Goal: Task Accomplishment & Management: Manage account settings

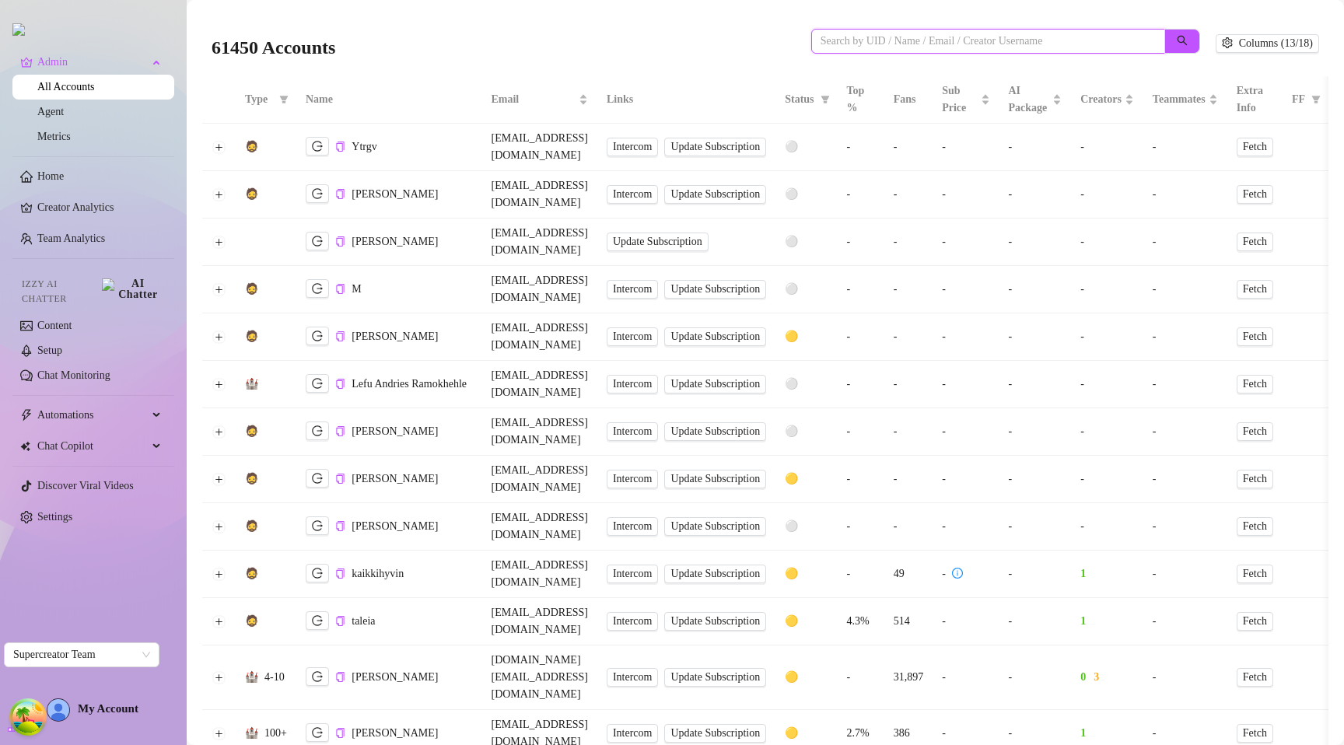
click at [913, 44] on input "search" at bounding box center [982, 41] width 323 height 17
paste input "hIBhPYn8yNQxR930lFbqG00sIAm2"
type input "hIBhPYn8yNQxR930lFbqG00sIAm2"
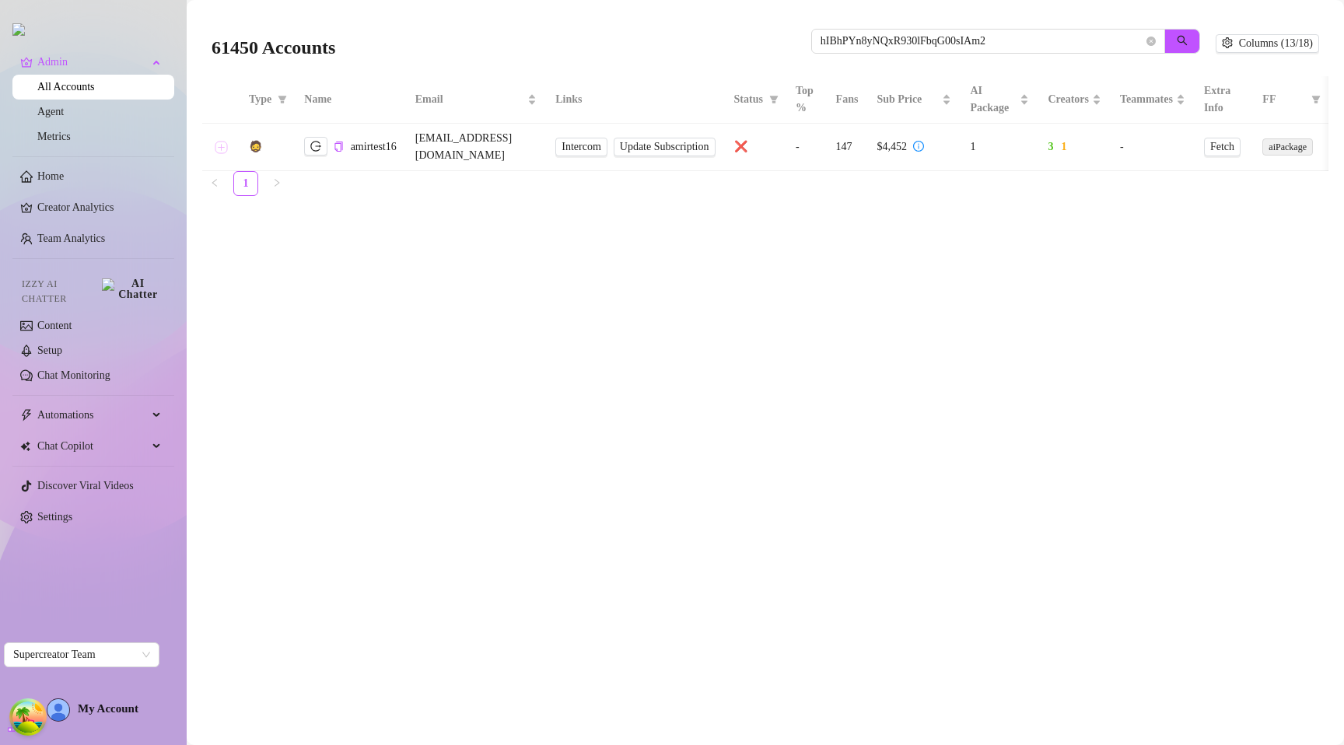
click at [215, 141] on button "Expand row" at bounding box center [221, 147] width 12 height 12
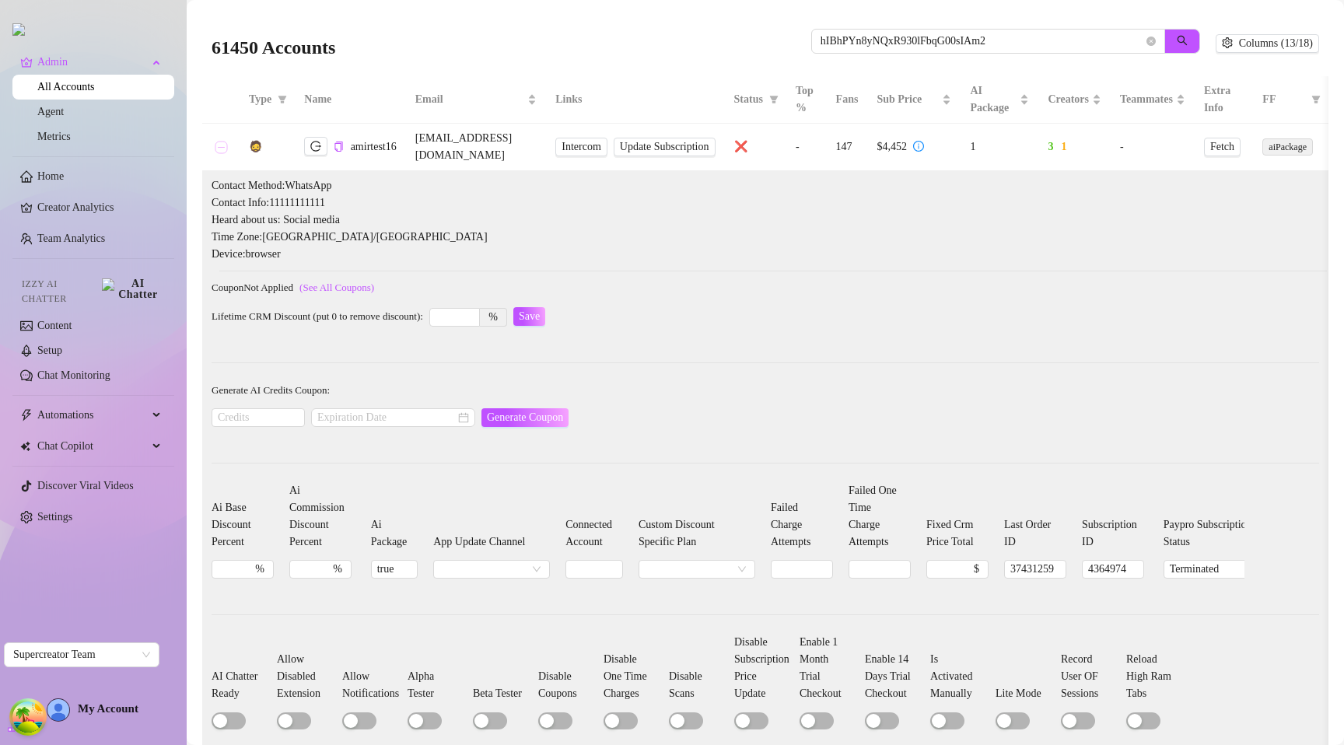
scroll to position [153, 0]
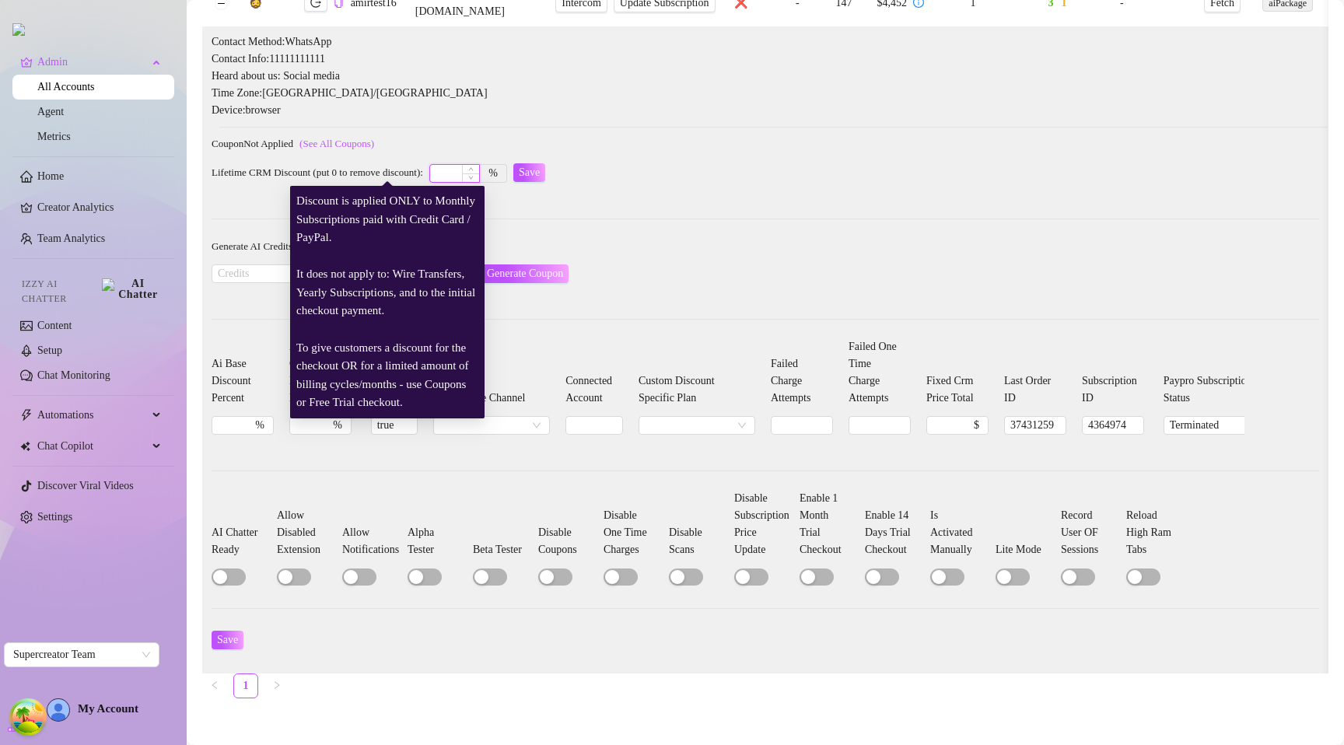
click at [451, 165] on input at bounding box center [454, 173] width 49 height 17
type input "11"
click at [540, 166] on span "Save" at bounding box center [529, 172] width 21 height 12
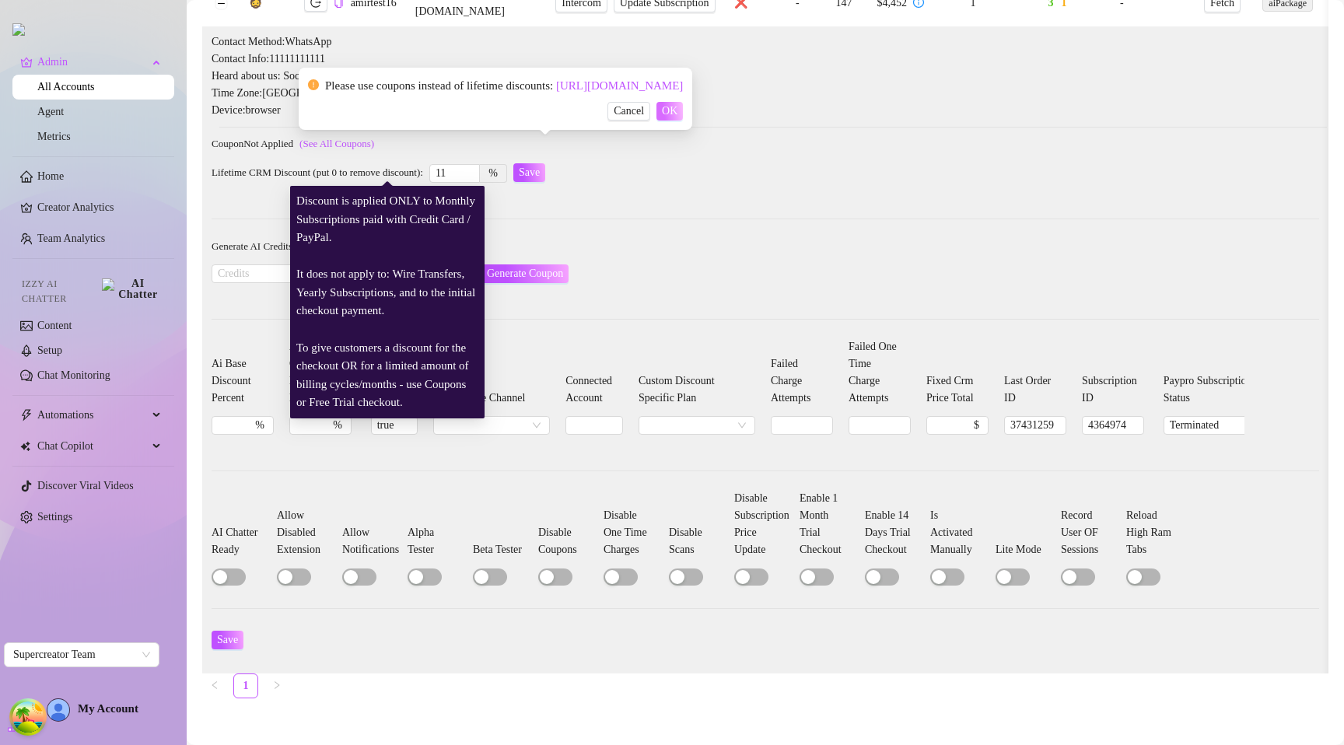
click at [678, 117] on span "OK" at bounding box center [670, 111] width 16 height 12
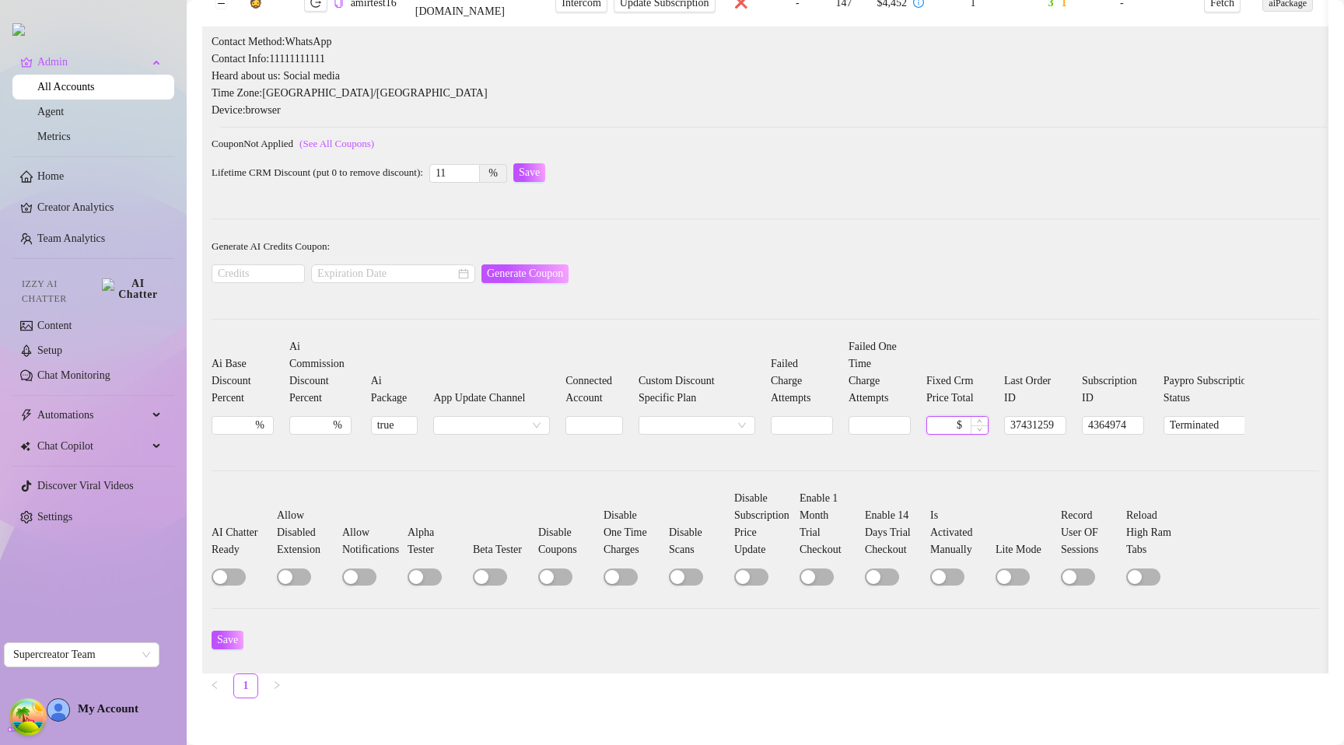
click at [952, 417] on input "Fixed Crm Price Total" at bounding box center [943, 425] width 21 height 17
type input "11"
click at [229, 634] on span "Save" at bounding box center [227, 640] width 21 height 12
click at [954, 417] on input "11" at bounding box center [943, 425] width 21 height 17
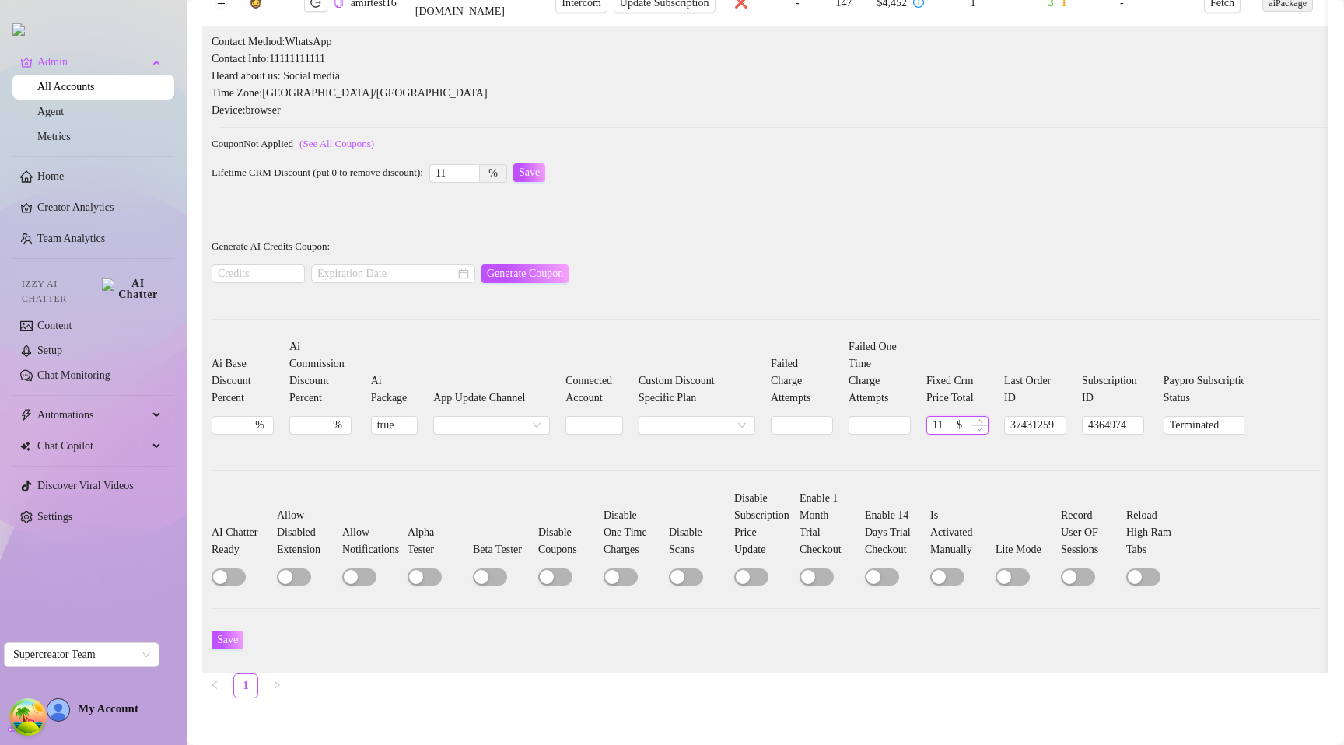
click at [954, 417] on input "11" at bounding box center [943, 425] width 21 height 17
click at [226, 634] on span "Save" at bounding box center [227, 640] width 21 height 12
click at [954, 417] on input "Fixed Crm Price Total" at bounding box center [943, 425] width 21 height 17
drag, startPoint x: 960, startPoint y: 403, endPoint x: 942, endPoint y: 402, distance: 17.9
click at [942, 416] on div "0 $" at bounding box center [958, 425] width 62 height 19
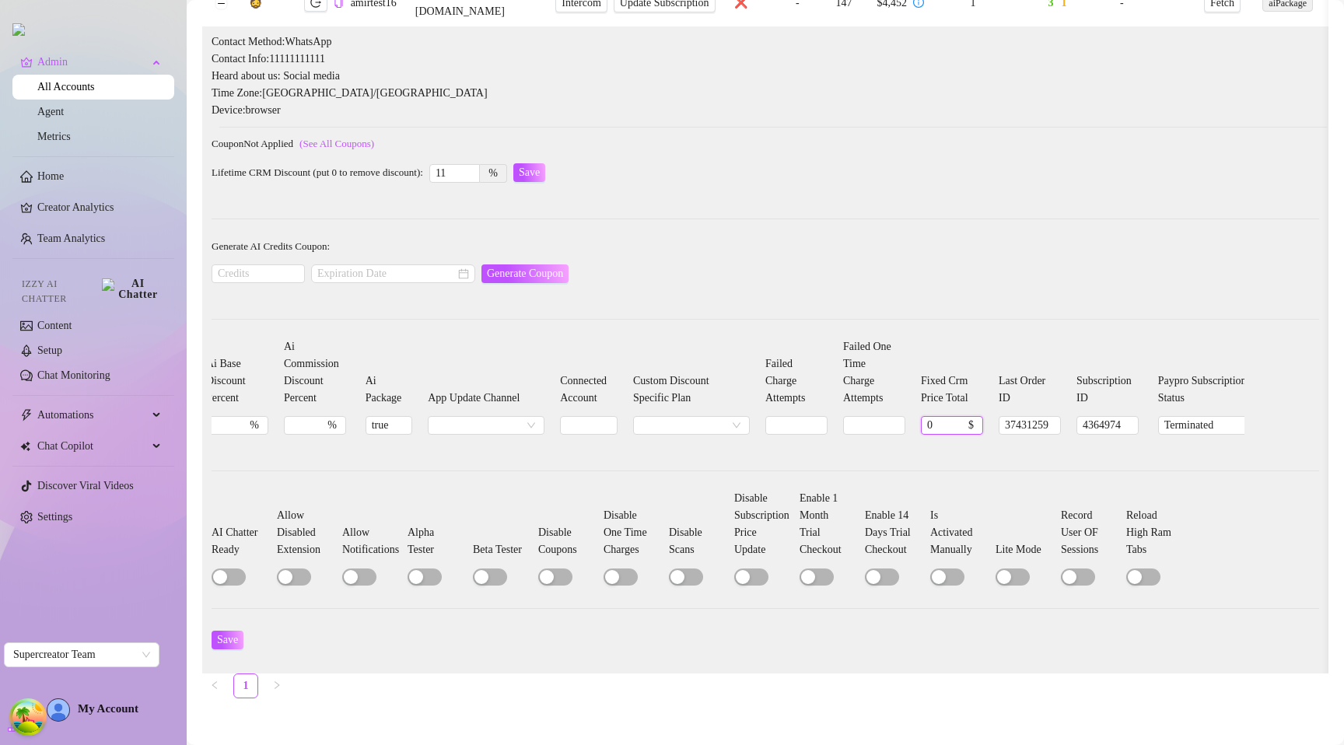
scroll to position [0, 0]
type input "1"
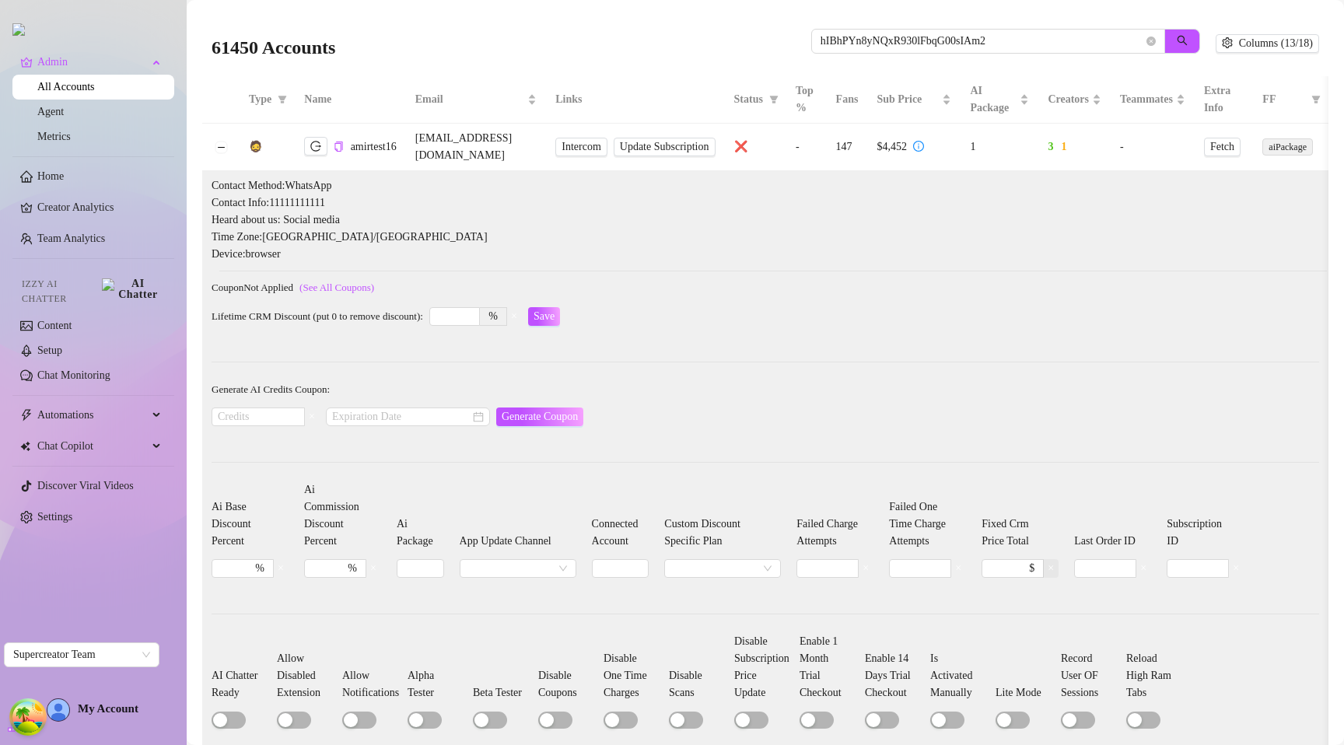
click at [1054, 562] on span "×" at bounding box center [1051, 568] width 6 height 12
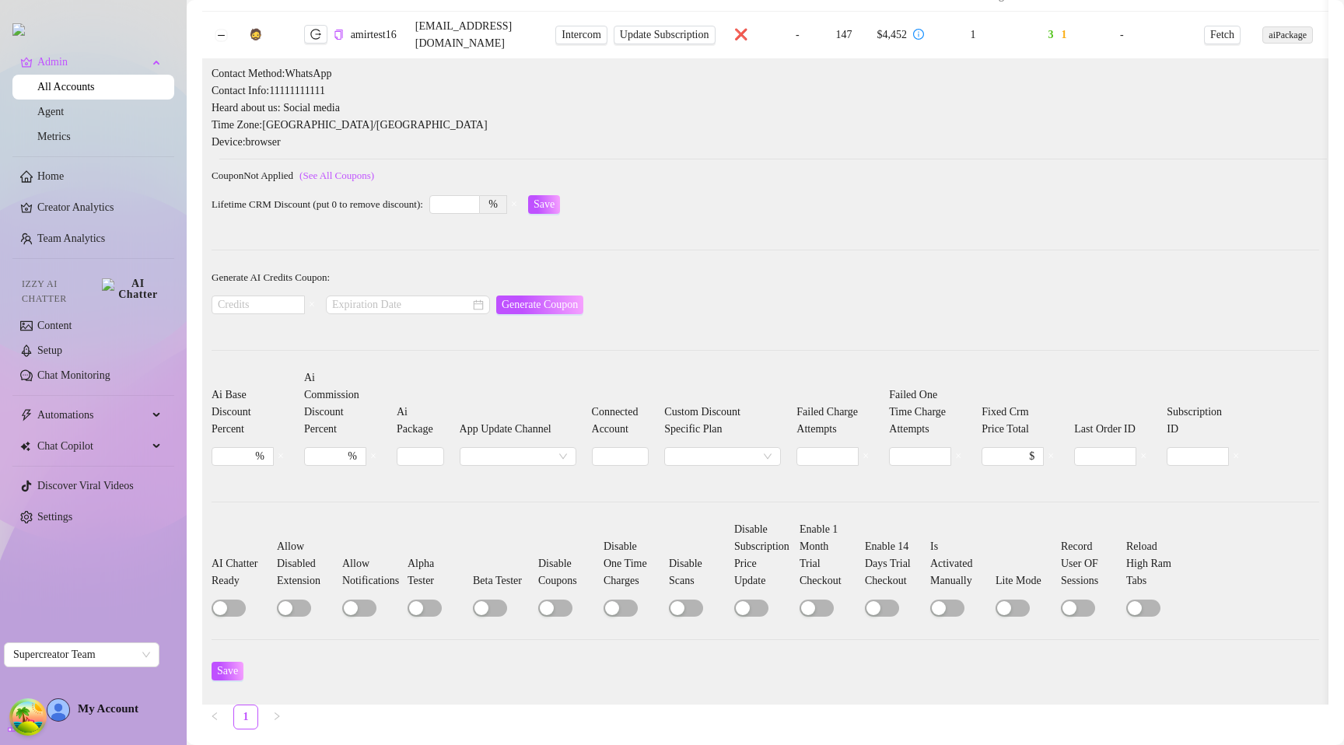
scroll to position [152, 0]
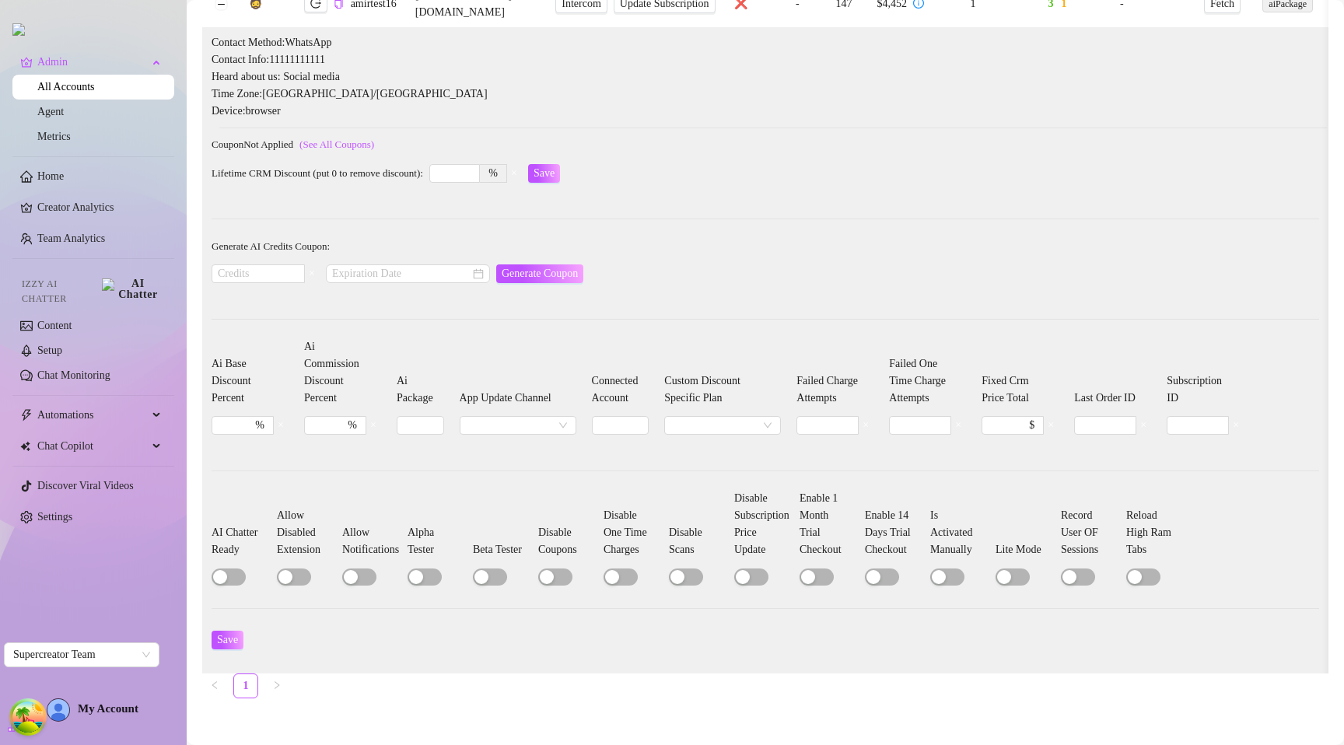
click at [825, 136] on div "Coupon Not Applied (See All Coupons)" at bounding box center [766, 144] width 1108 height 17
click at [727, 417] on input "search" at bounding box center [716, 425] width 90 height 17
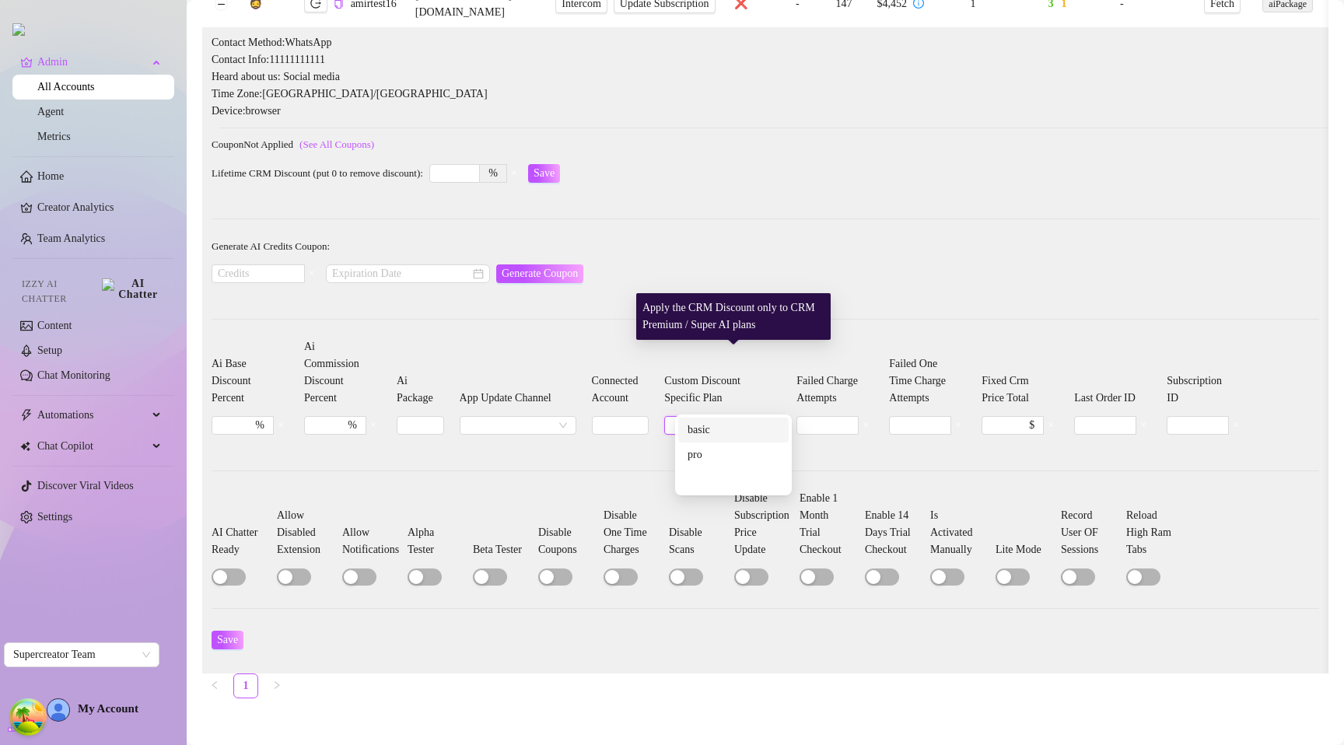
click at [712, 426] on div "basic" at bounding box center [734, 430] width 92 height 17
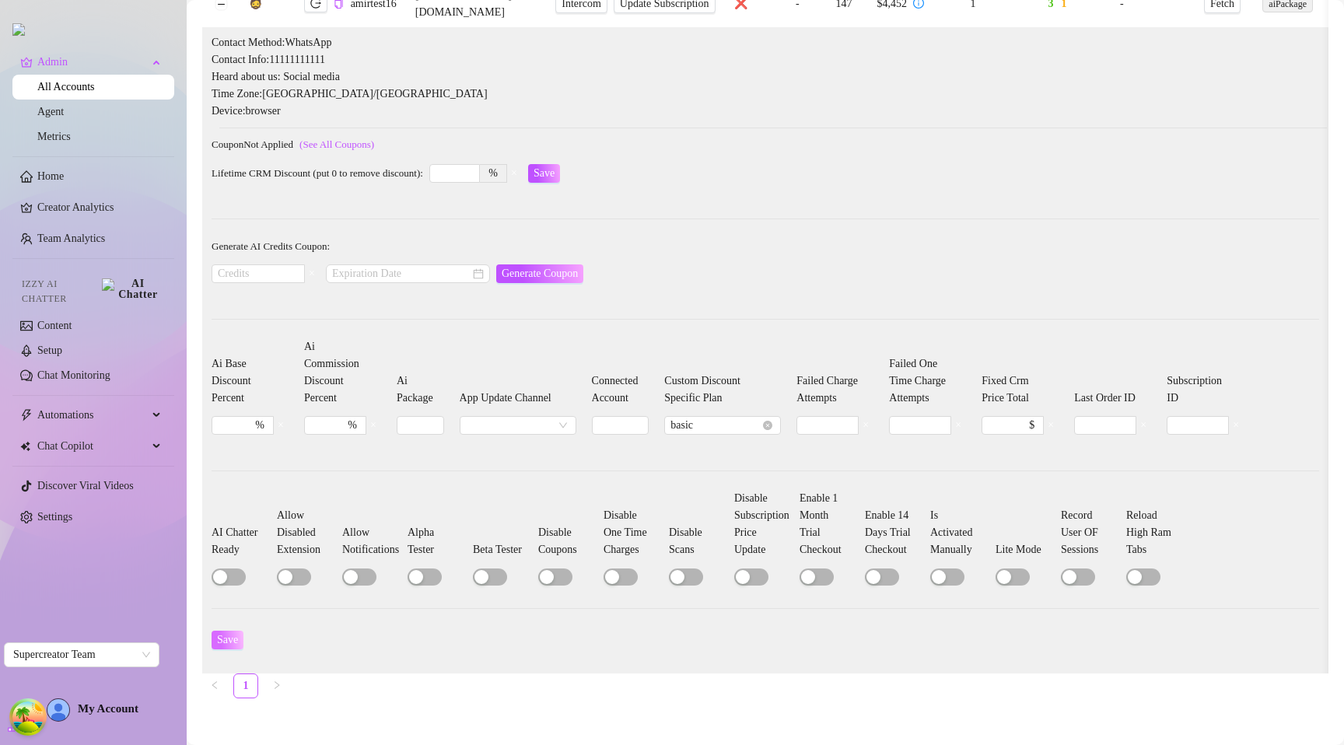
click at [233, 634] on span "Save" at bounding box center [227, 640] width 21 height 12
click at [236, 634] on span "Save" at bounding box center [227, 640] width 21 height 12
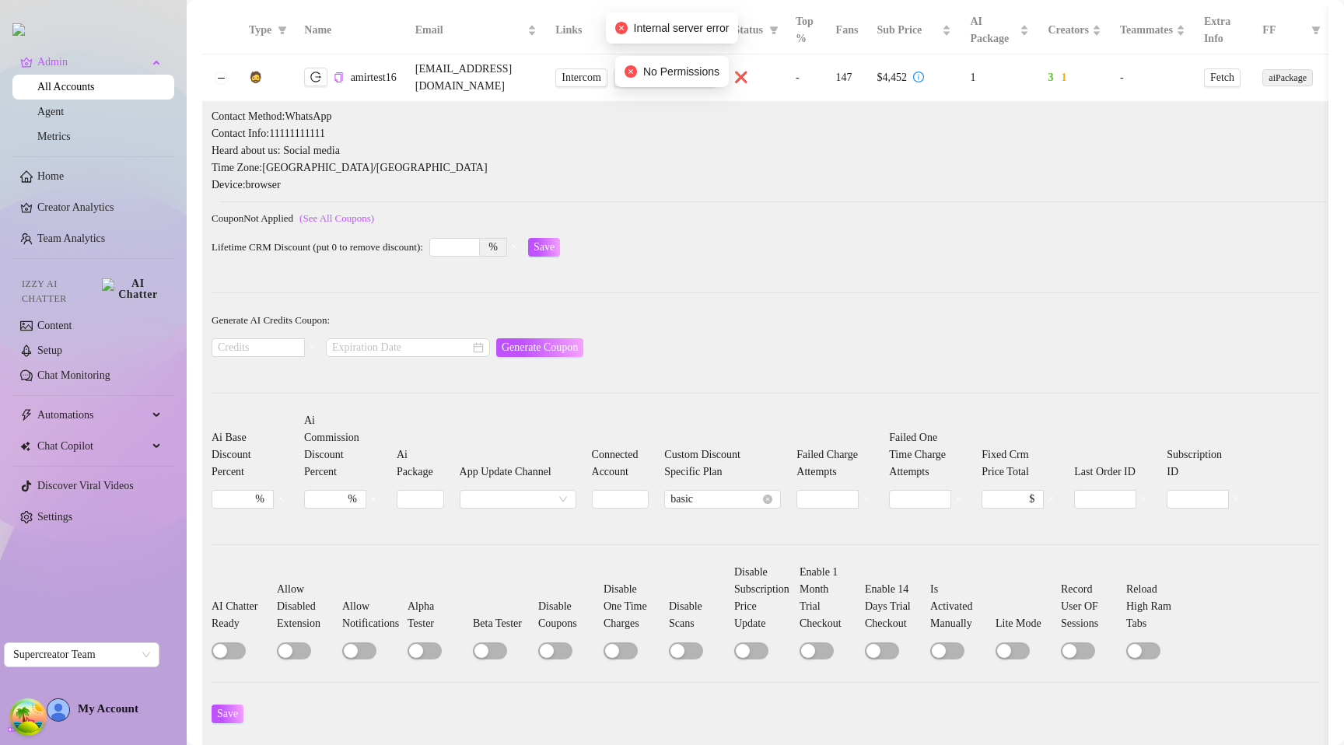
scroll to position [70, 0]
click at [724, 355] on form "Generate AI Credits Coupon: × Generate Coupon" at bounding box center [766, 342] width 1108 height 62
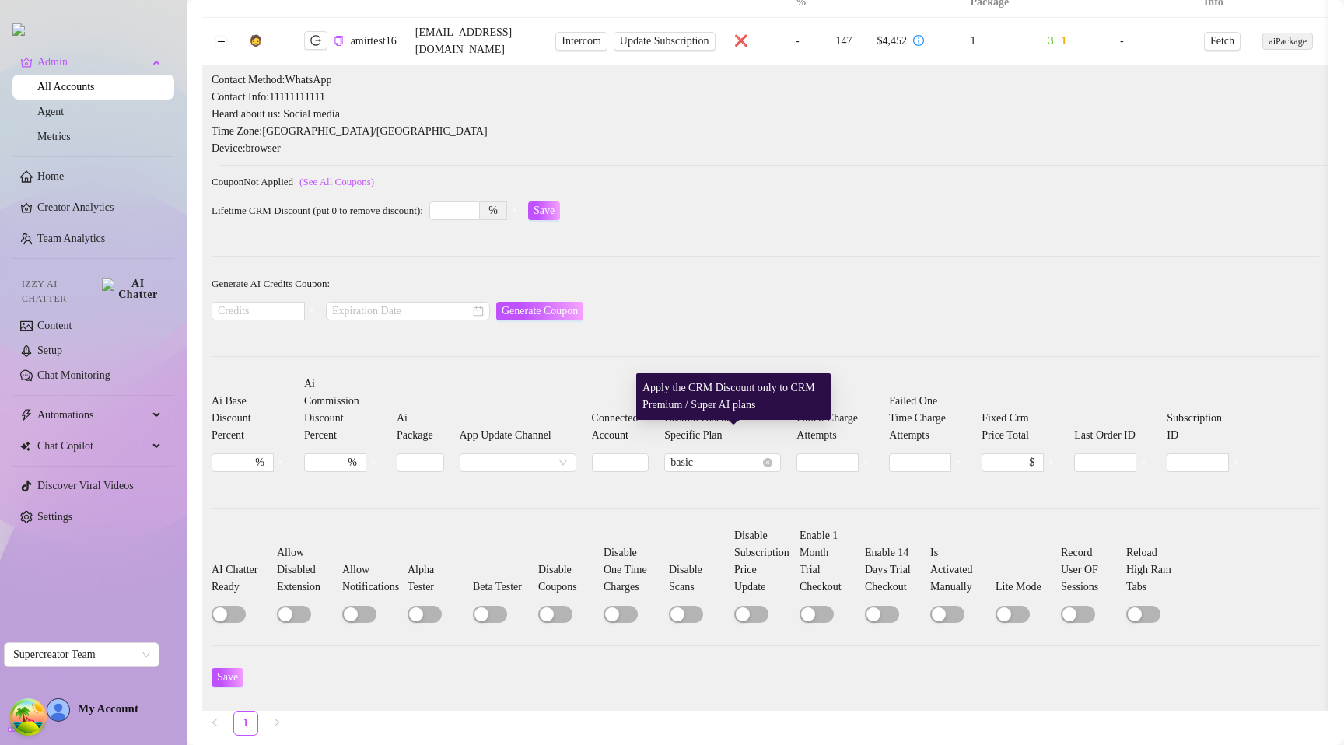
scroll to position [117, 0]
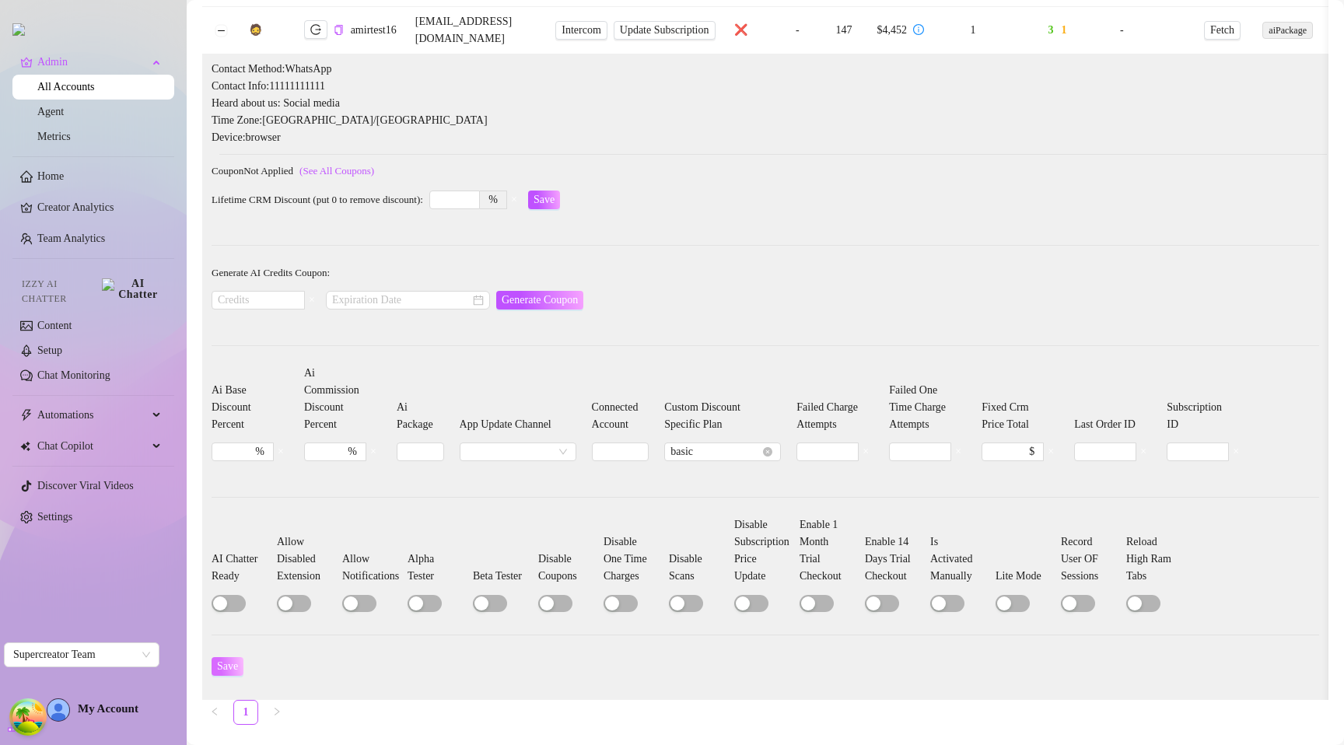
click at [238, 664] on span "Save" at bounding box center [227, 666] width 21 height 12
click at [243, 660] on button "Save" at bounding box center [228, 666] width 32 height 19
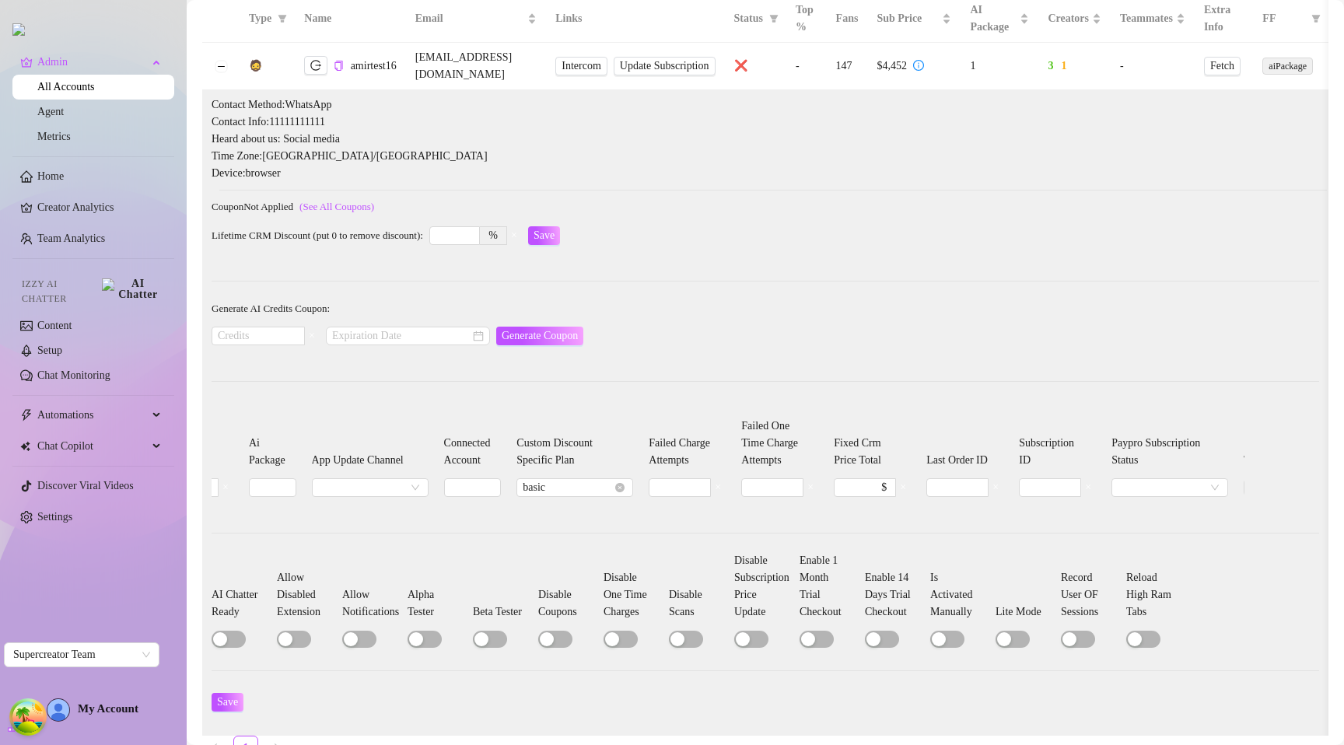
scroll to position [0, 0]
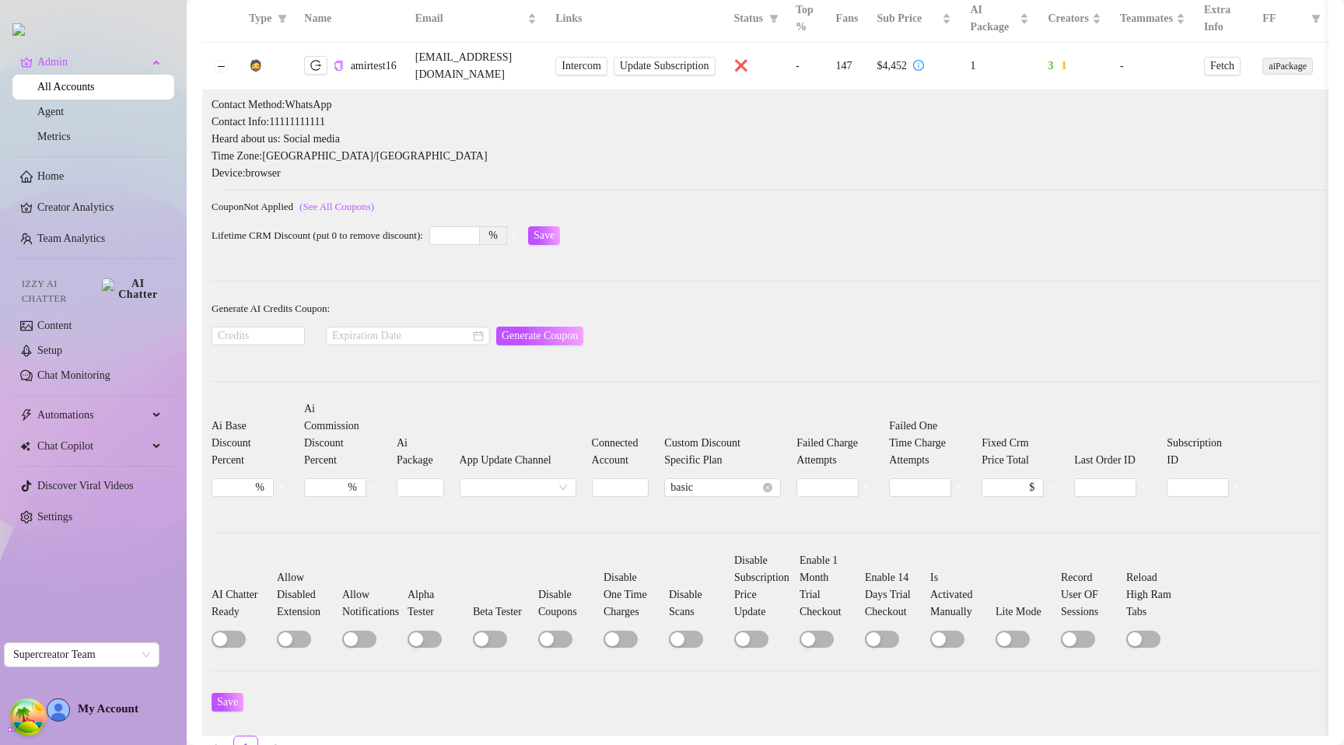
click at [931, 331] on form "Generate AI Credits Coupon: × Generate Coupon" at bounding box center [766, 331] width 1108 height 62
click at [1059, 478] on button "×" at bounding box center [1051, 487] width 16 height 19
click at [999, 479] on input at bounding box center [998, 487] width 21 height 17
type input "111"
click at [233, 690] on div "Save" at bounding box center [766, 702] width 1108 height 25
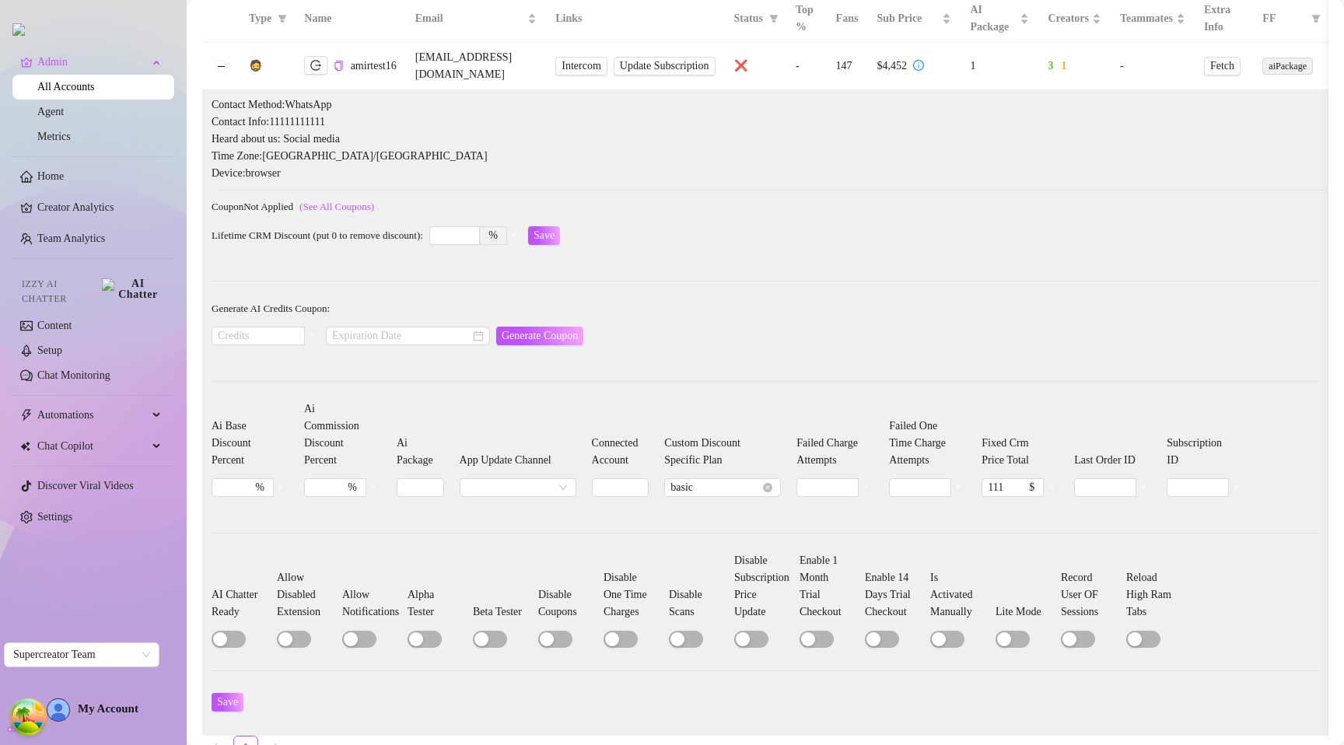
click at [232, 696] on span "Save" at bounding box center [227, 702] width 21 height 12
click at [1000, 324] on form "Generate AI Credits Coupon: × Generate Coupon" at bounding box center [766, 331] width 1108 height 62
click at [229, 701] on span "Save" at bounding box center [227, 702] width 21 height 12
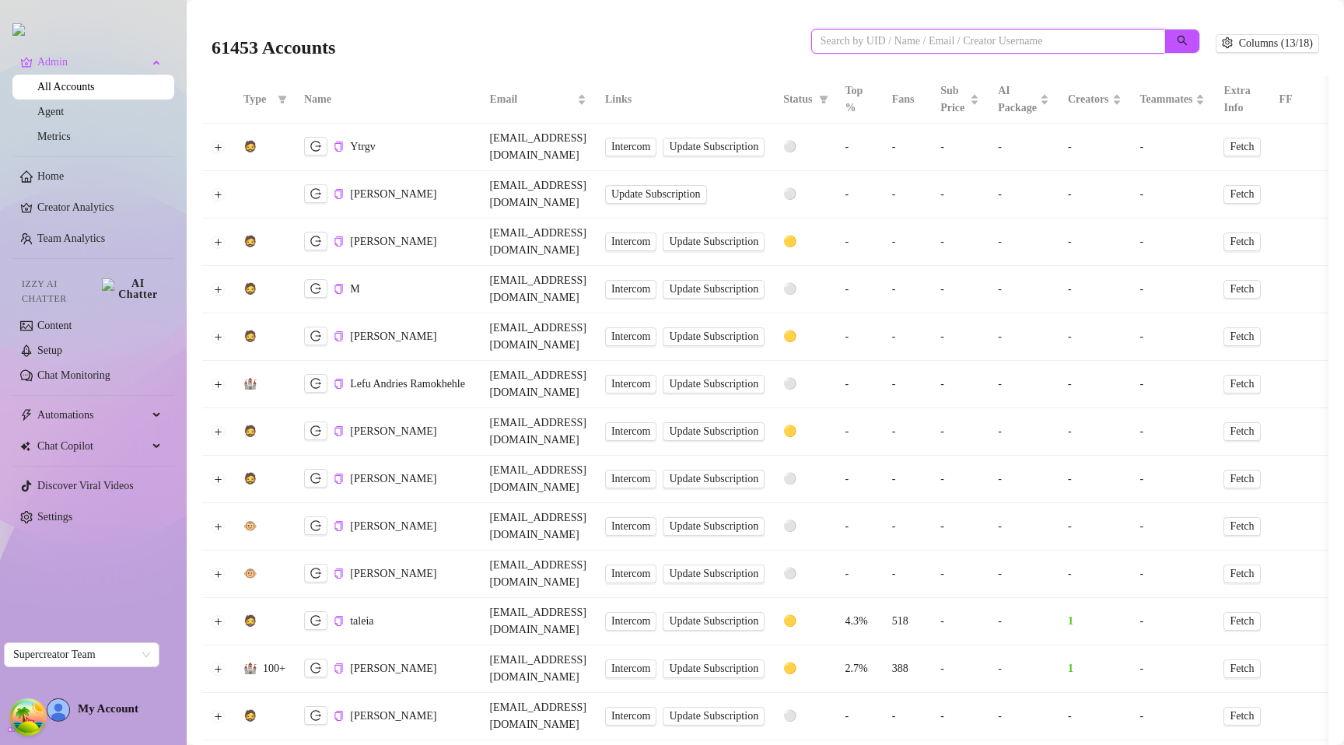
click at [853, 44] on input "search" at bounding box center [982, 41] width 323 height 17
paste input "mlYcZ2K3YeQJSfZpVH06SCMc7Rw2"
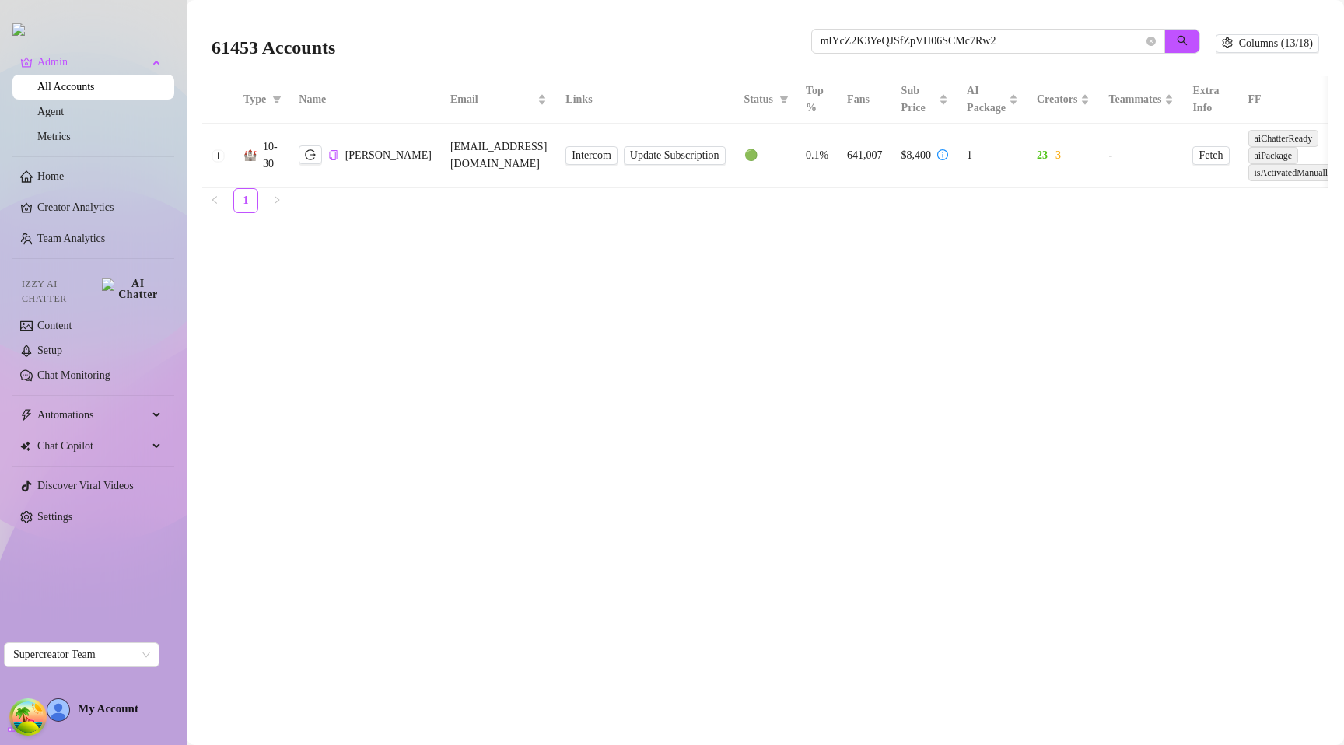
click at [899, 28] on div "61453 Accounts mlYcZ2K3YeQJSfZpVH06SCMc7Rw2" at bounding box center [714, 43] width 1004 height 53
click at [900, 35] on input "mlYcZ2K3YeQJSfZpVH06SCMc7Rw2" at bounding box center [982, 41] width 323 height 17
paste input "hIBhPYn8yNQxR930lFbqG00sIAm"
type input "hIBhPYn8yNQxR930lFbqG00sIAm2"
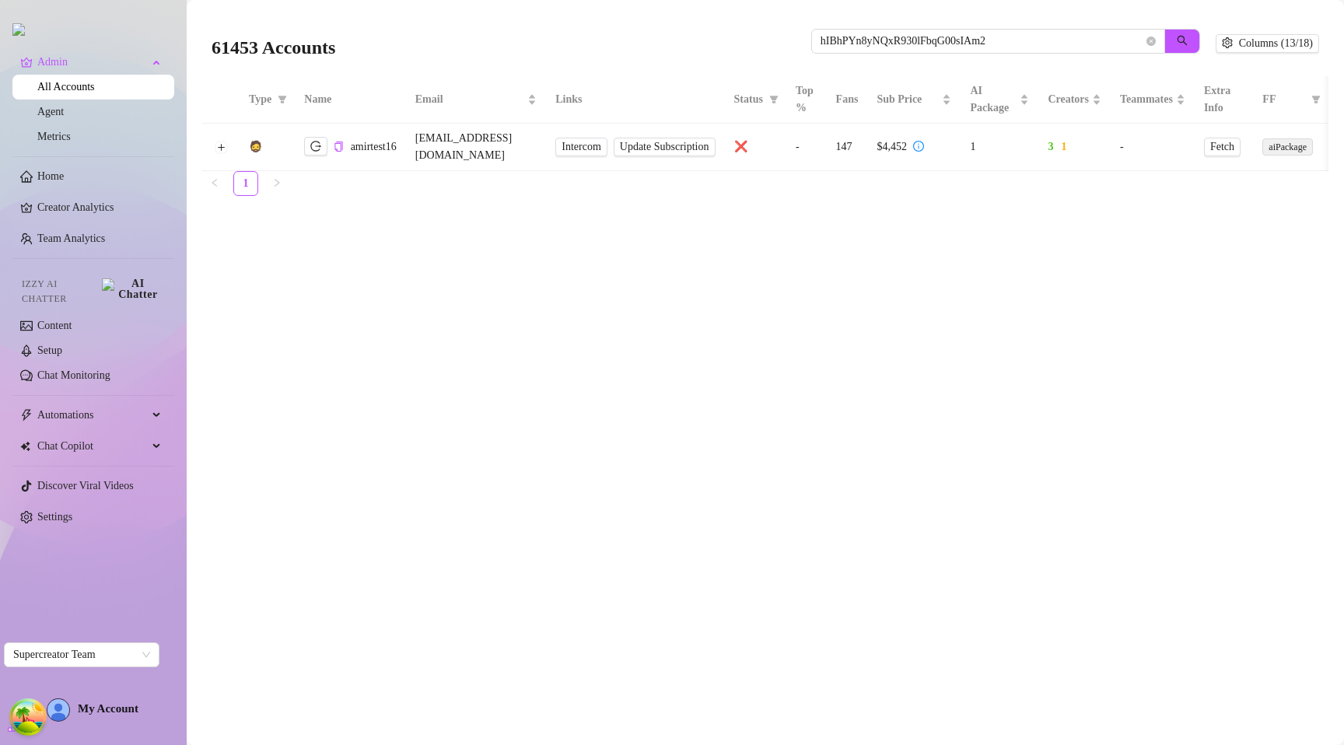
click at [228, 130] on td at bounding box center [220, 147] width 37 height 47
click at [222, 141] on button "Expand row" at bounding box center [221, 147] width 12 height 12
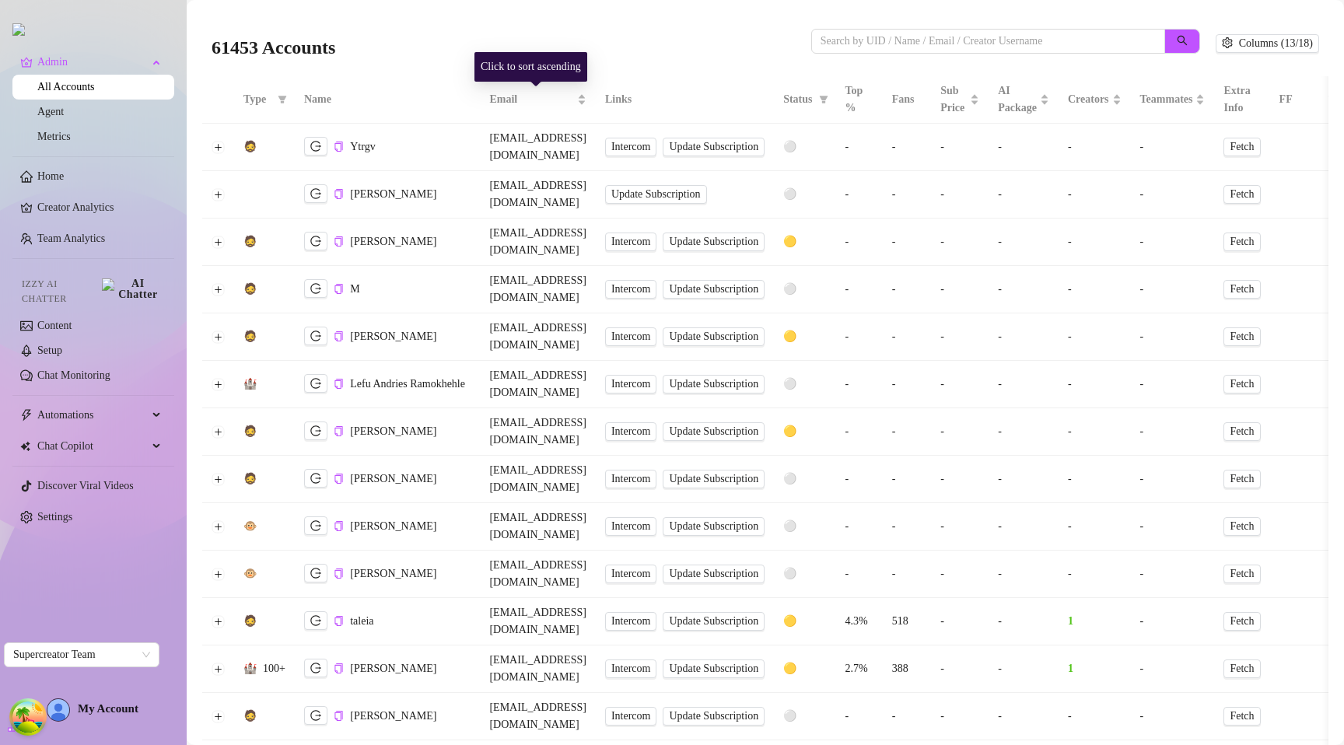
click at [587, 62] on div "Click to sort ascending" at bounding box center [531, 67] width 113 height 30
click at [839, 38] on input "search" at bounding box center [982, 41] width 323 height 17
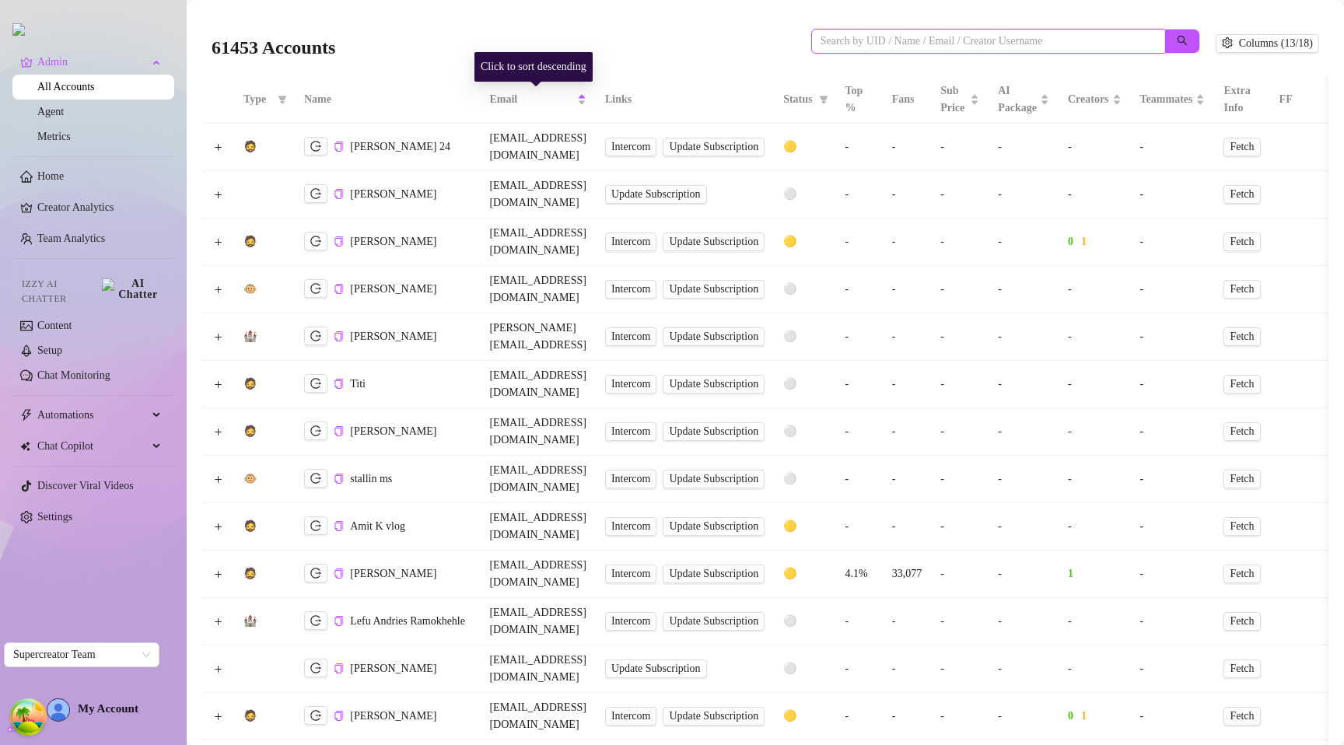
paste input "aiPackageUpgradeThreshold"
click at [857, 41] on input "search" at bounding box center [982, 41] width 323 height 17
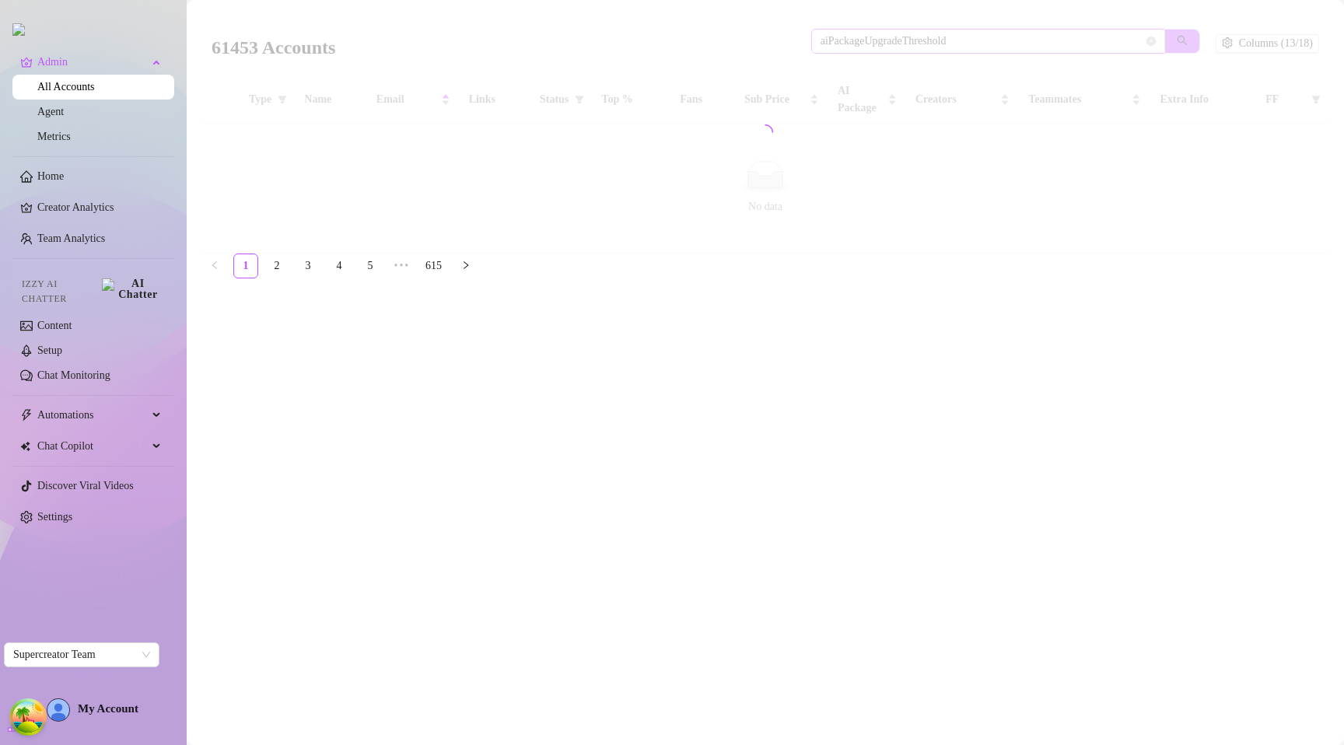
type input "aiPackageUpgradeThreshold"
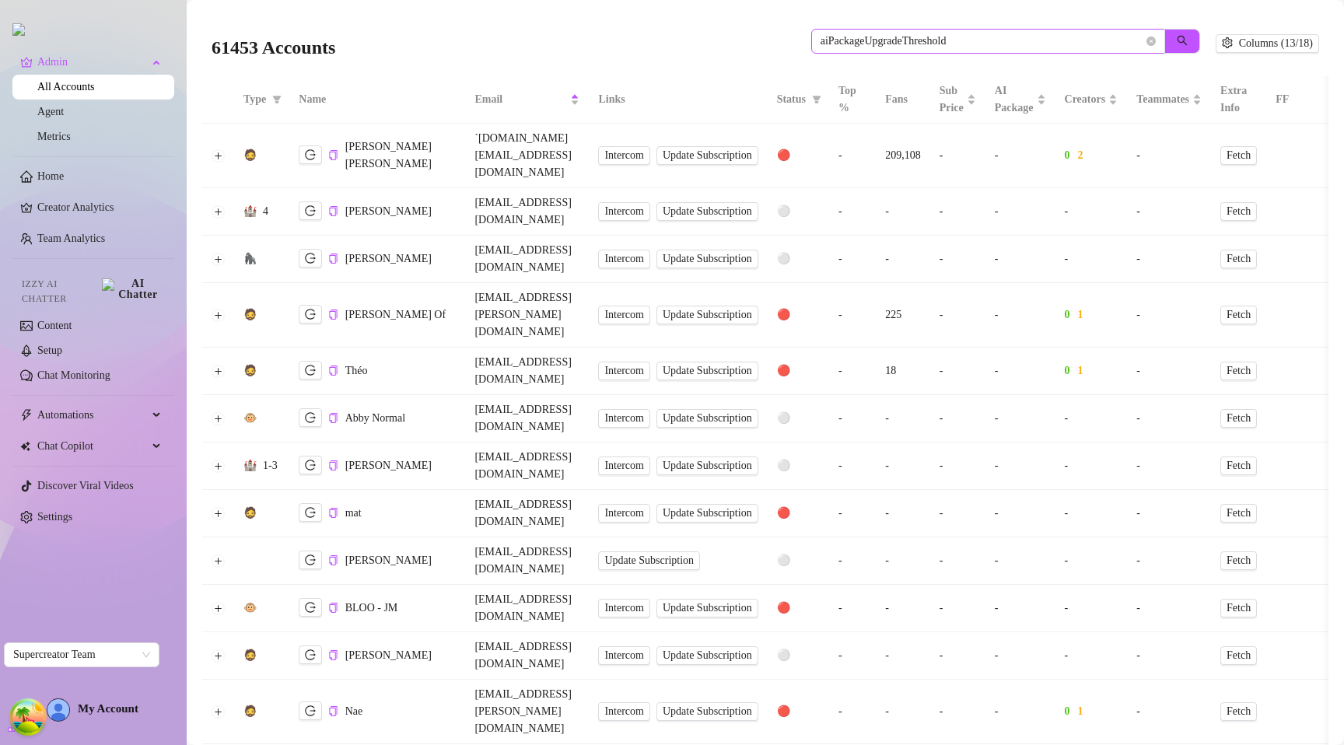
click at [913, 26] on div "61453 Accounts aiPackageUpgradeThreshold" at bounding box center [714, 43] width 1004 height 53
click at [907, 34] on input "aiPackageUpgradeThreshold" at bounding box center [982, 41] width 323 height 17
click at [905, 37] on input "aiPackageUpgradeThreshold" at bounding box center [982, 41] width 323 height 17
click at [934, 38] on input "aiPackageUpgradeThreshold" at bounding box center [982, 41] width 323 height 17
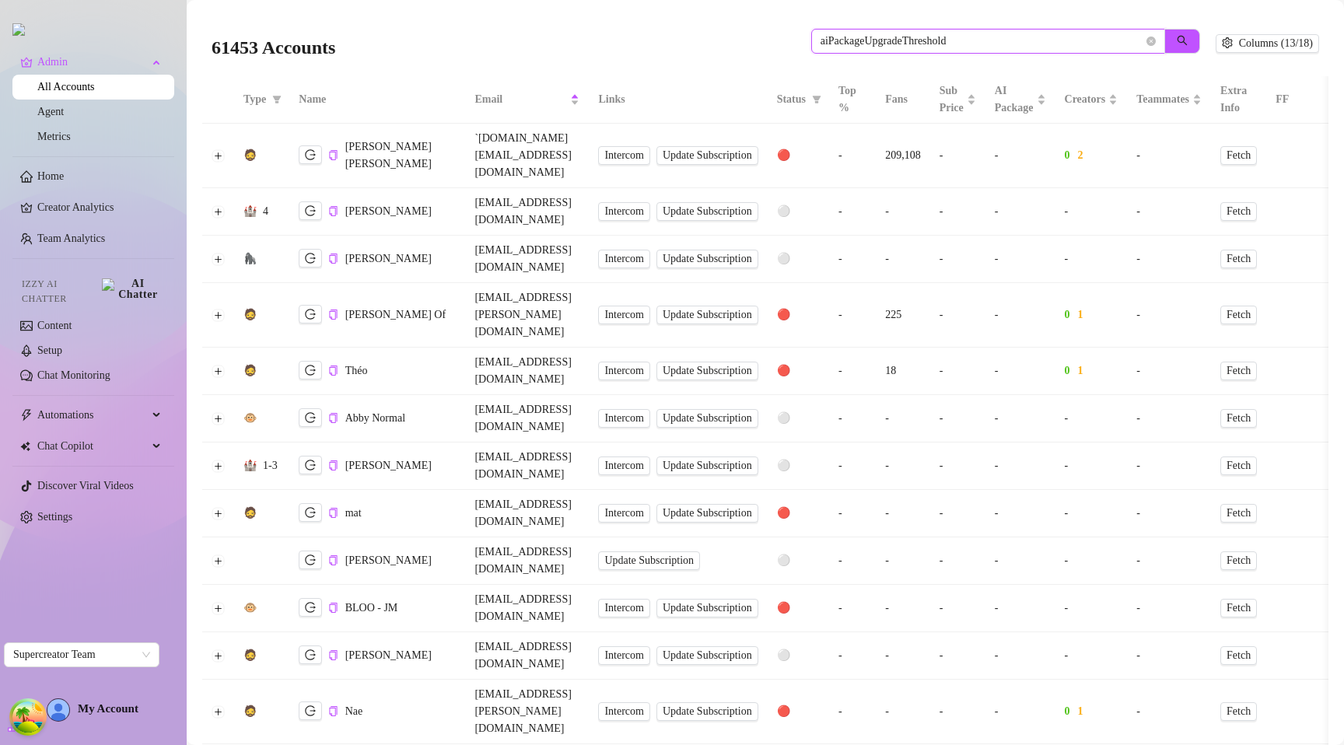
click at [961, 38] on input "aiPackageUpgradeThreshold" at bounding box center [982, 41] width 323 height 17
paste input "hIBhPYn8yNQxR930lFbqG00sIAm2"
type input "hIBhPYn8yNQxR930lFbqG00sIAm2"
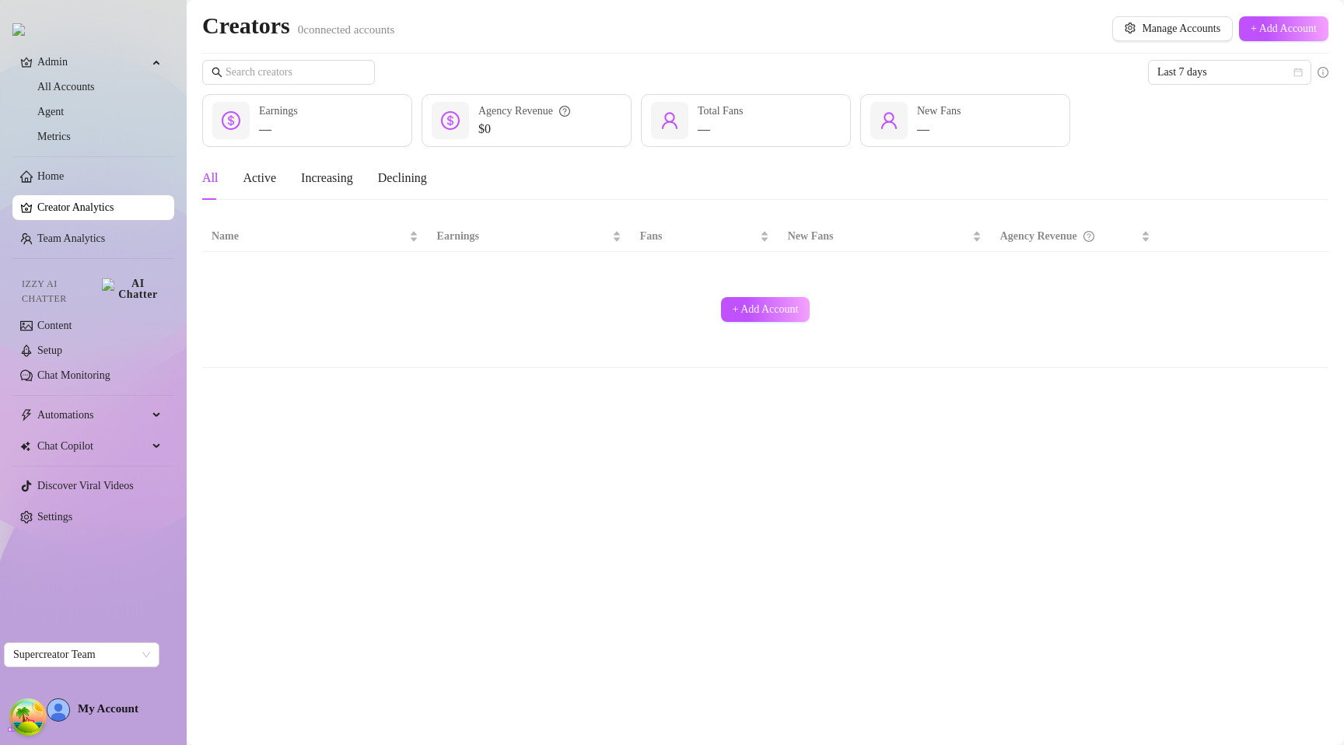
click at [615, 300] on div "+ Add Account" at bounding box center [766, 309] width 1108 height 103
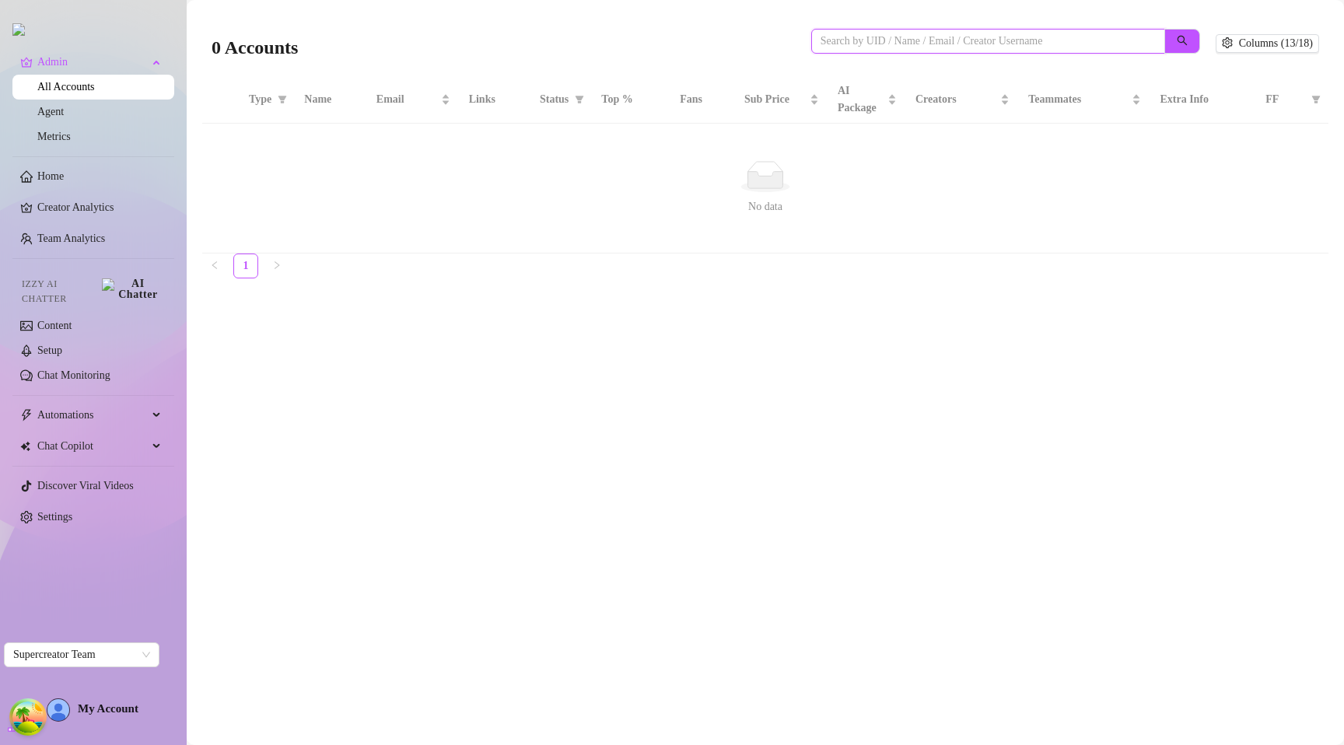
click at [1003, 41] on input "search" at bounding box center [982, 41] width 323 height 17
click at [697, 403] on main "0 Accounts Columns (13/18) Type Name Email Links Status Top % Fans Sub Price AI…" at bounding box center [766, 372] width 1158 height 745
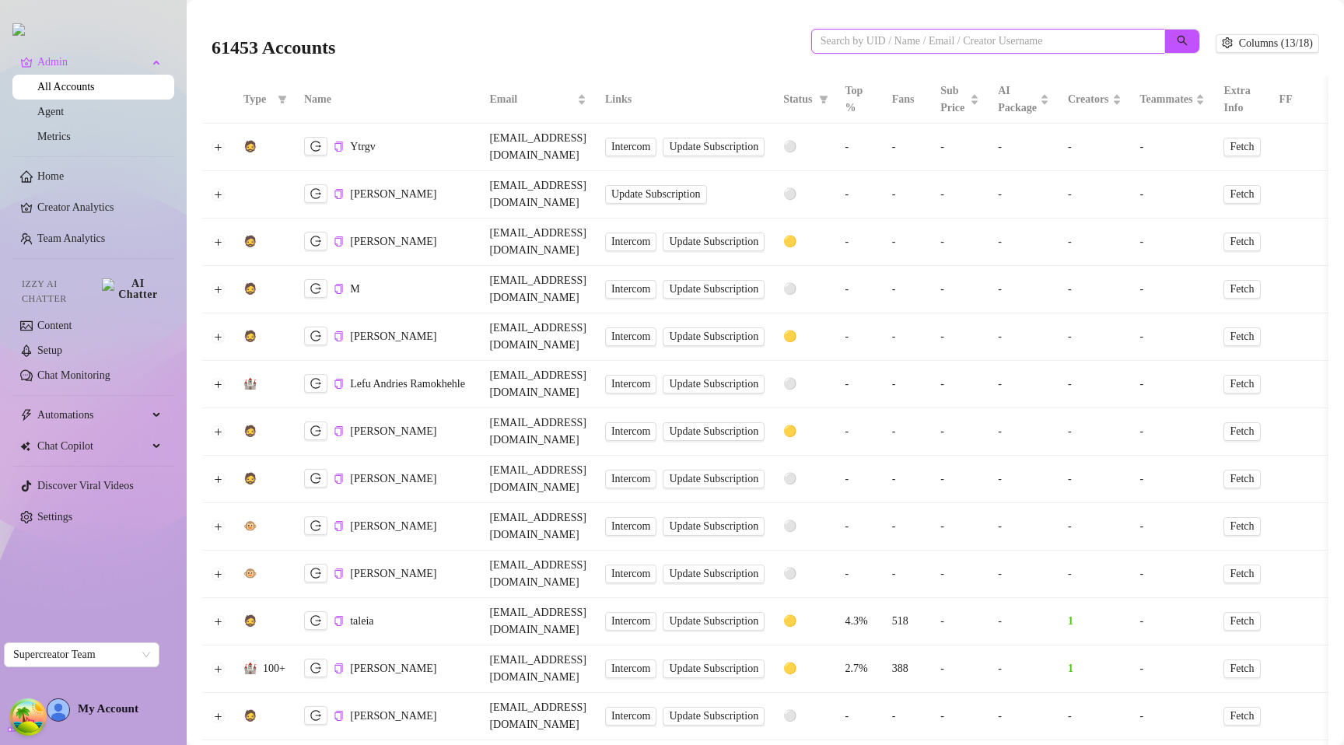
click at [827, 40] on input "search" at bounding box center [982, 41] width 323 height 17
paste input "hIBhPYn8yNQxR930lFbqG00sIAm2"
type input "hIBhPYn8yNQxR930lFbqG00sIAm2"
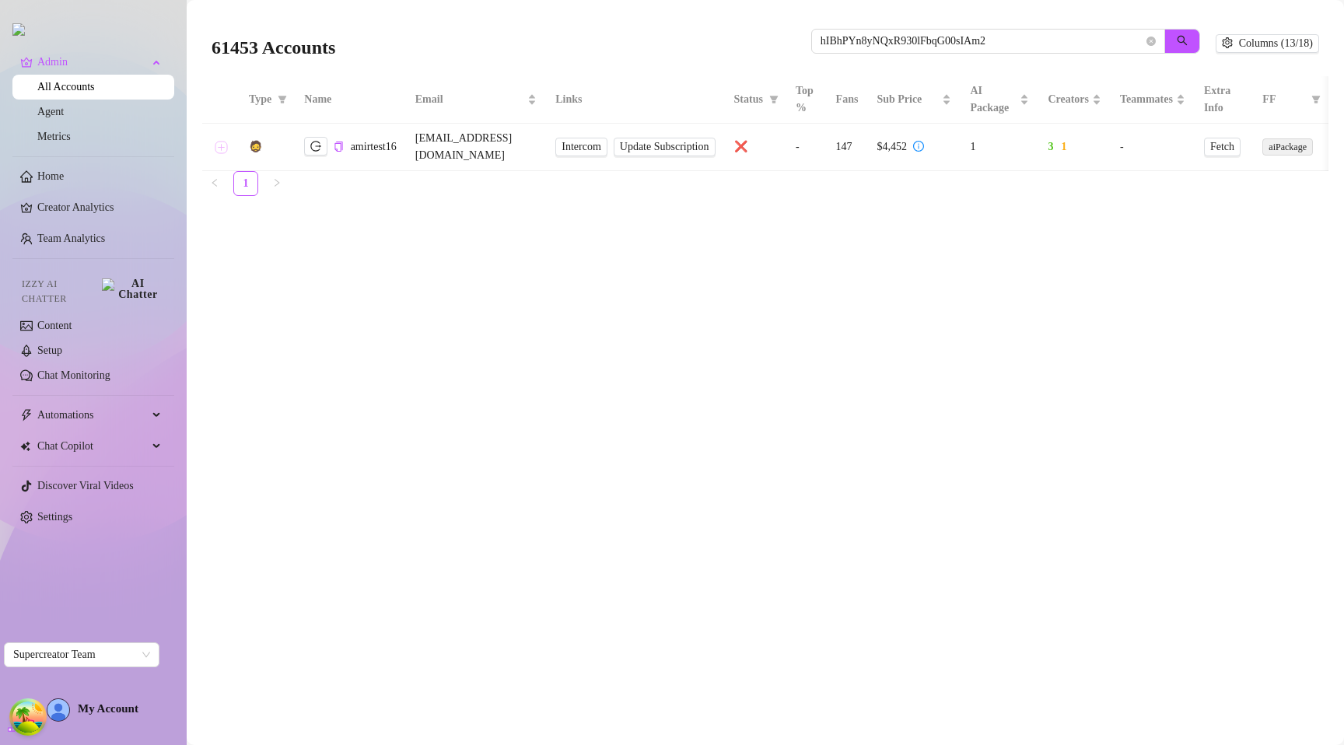
click at [218, 144] on button "Expand row" at bounding box center [221, 147] width 12 height 12
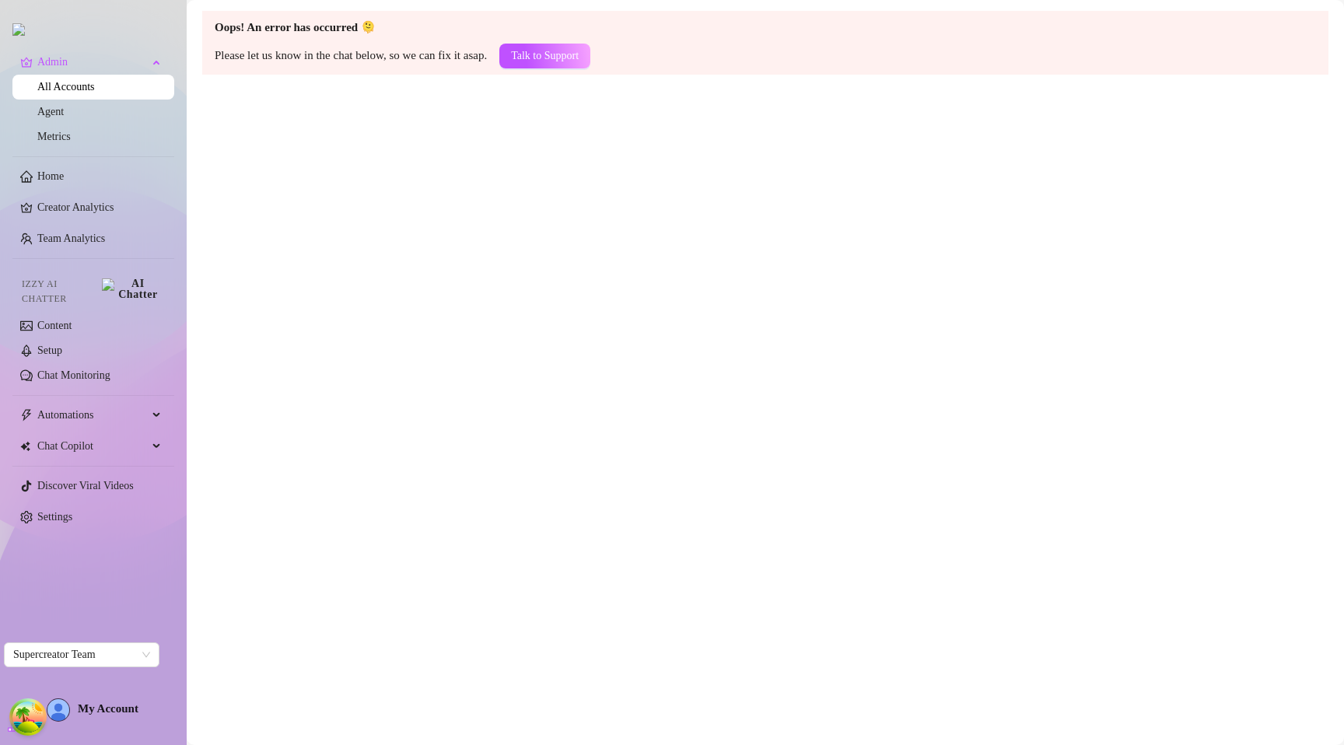
click at [521, 201] on main "Oops! An error has occurred 🫠 Please let us know in the chat below, so we can f…" at bounding box center [766, 372] width 1158 height 745
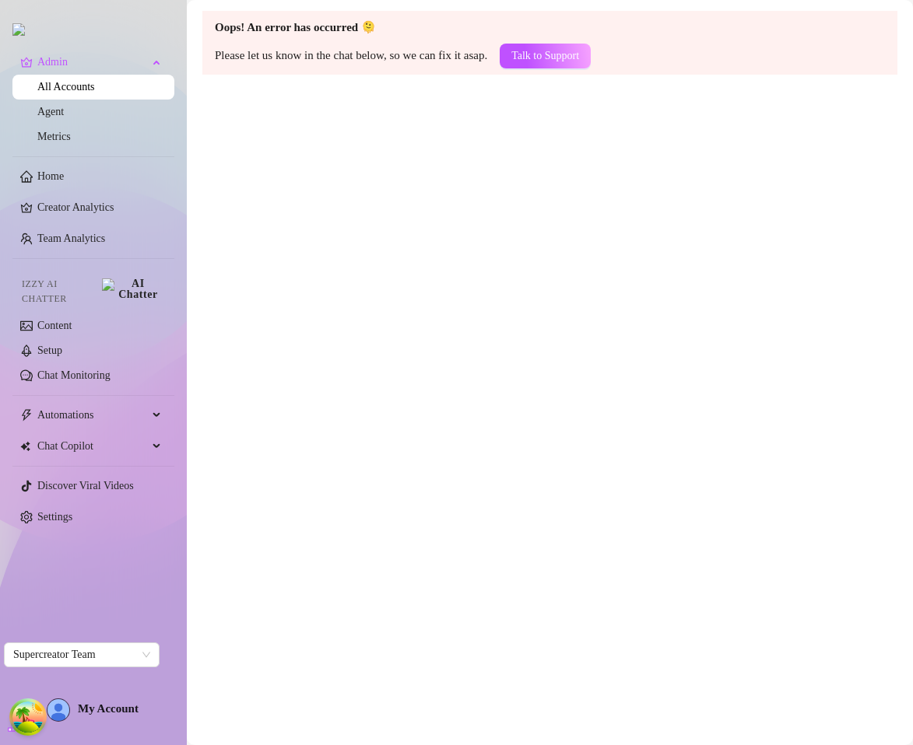
click at [663, 325] on main "Oops! An error has occurred 🫠 Please let us know in the chat below, so we can f…" at bounding box center [550, 372] width 726 height 745
click at [517, 254] on main "Oops! An error has occurred 🫠 Please let us know in the chat below, so we can f…" at bounding box center [550, 372] width 726 height 745
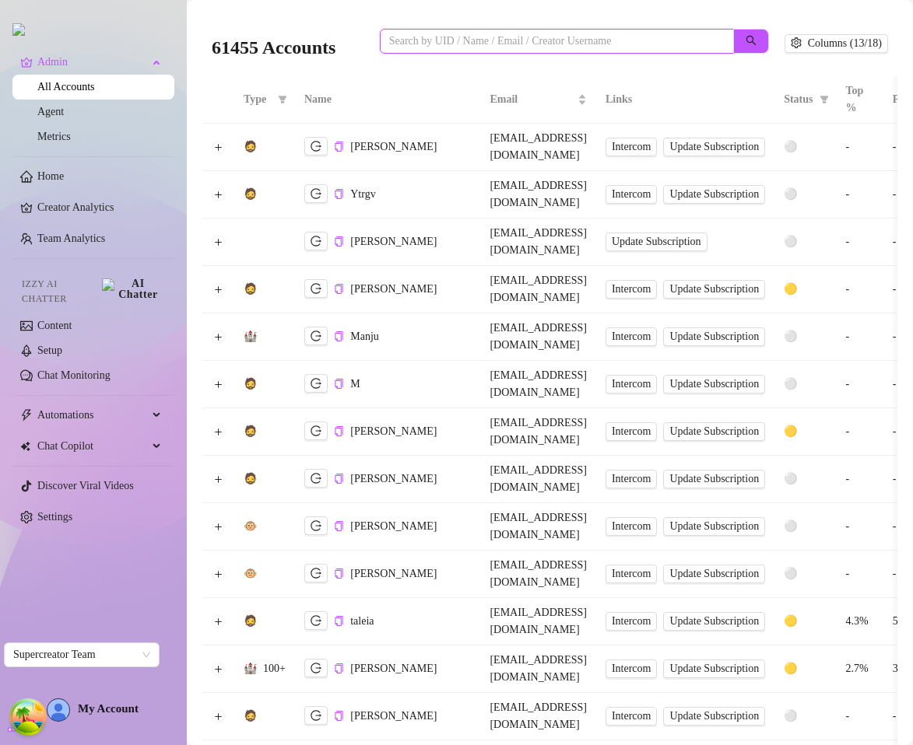
click at [465, 38] on input "search" at bounding box center [550, 41] width 323 height 17
paste input "hIBhPYn8yNQxR930lFbqG00sIAm2"
type input "hIBhPYn8yNQxR930lFbqG00sIAm2"
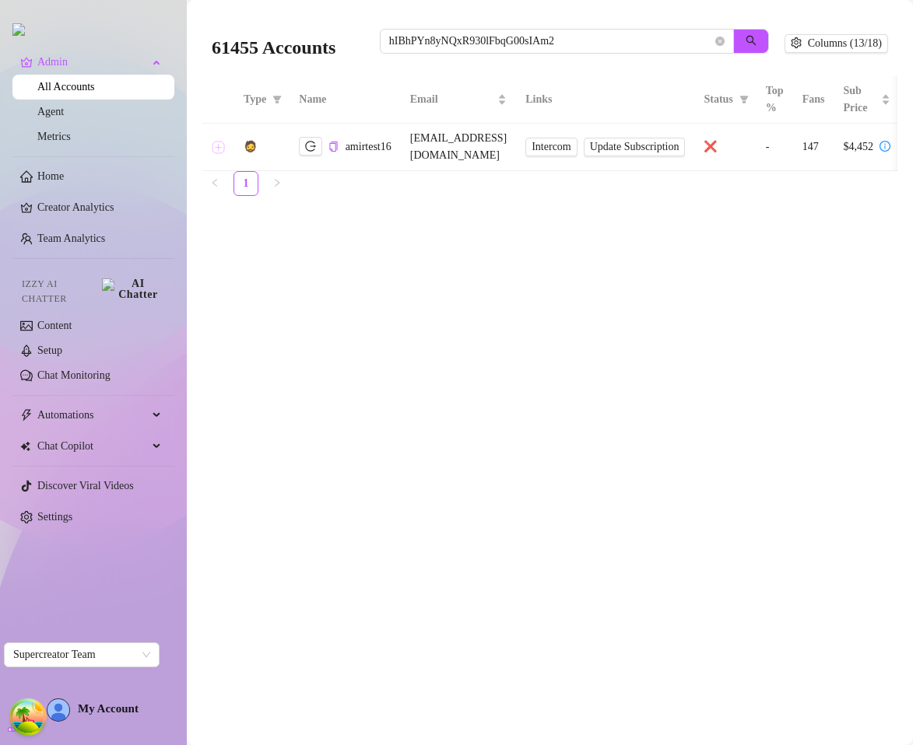
click at [217, 141] on button "Expand row" at bounding box center [218, 147] width 12 height 12
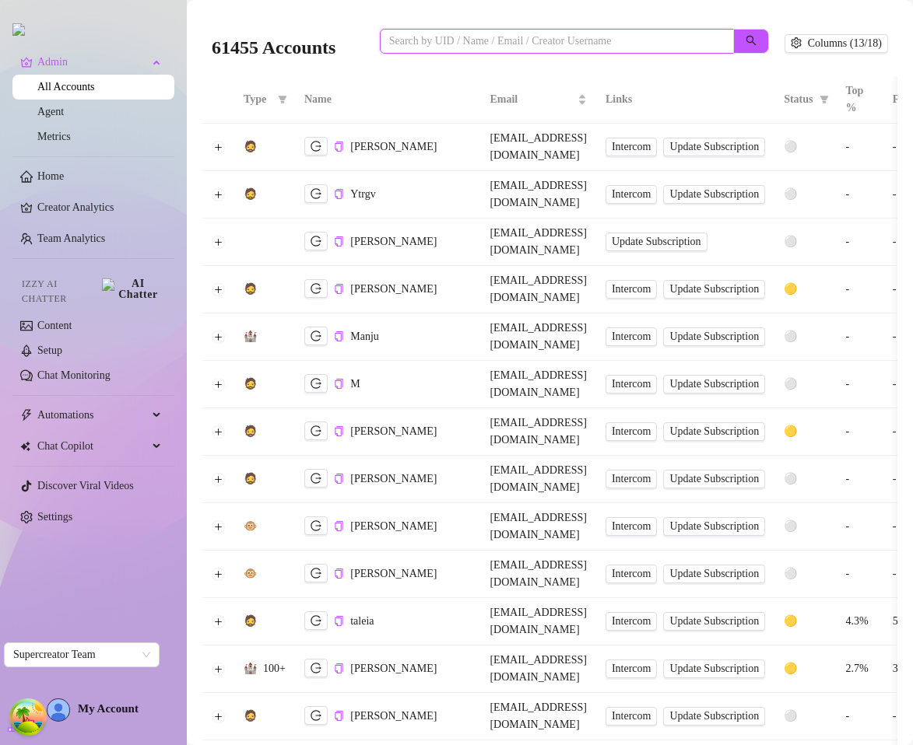
click at [644, 47] on input "search" at bounding box center [550, 41] width 323 height 17
paste input "hIBhPYn8yNQxR930lFbqG00sIAm2"
type input "hIBhPYn8yNQxR930lFbqG00sIAm2"
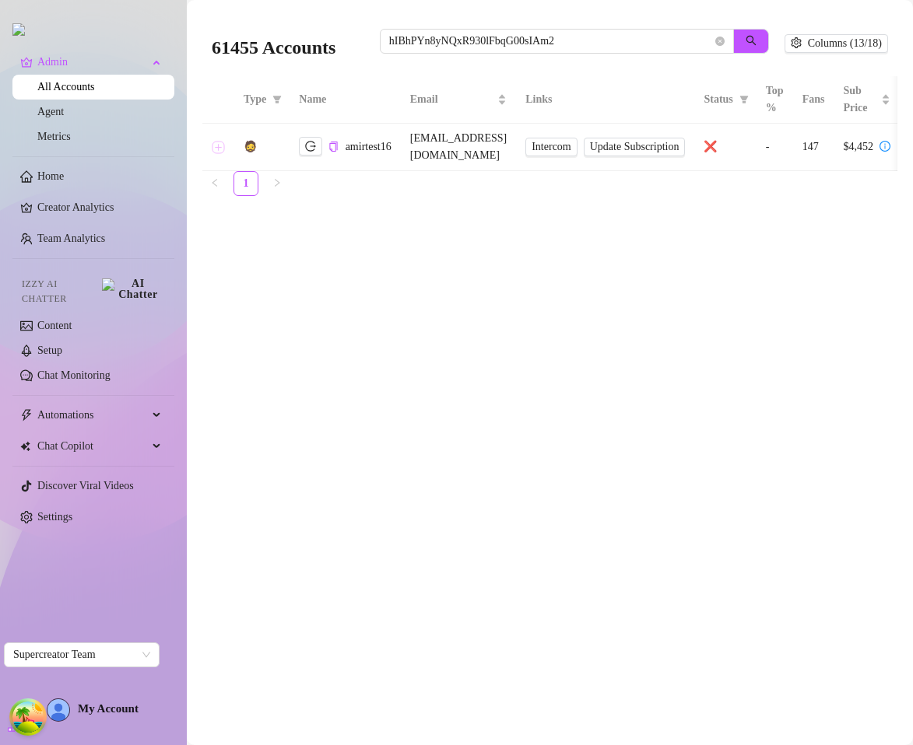
click at [219, 141] on button "Expand row" at bounding box center [218, 147] width 12 height 12
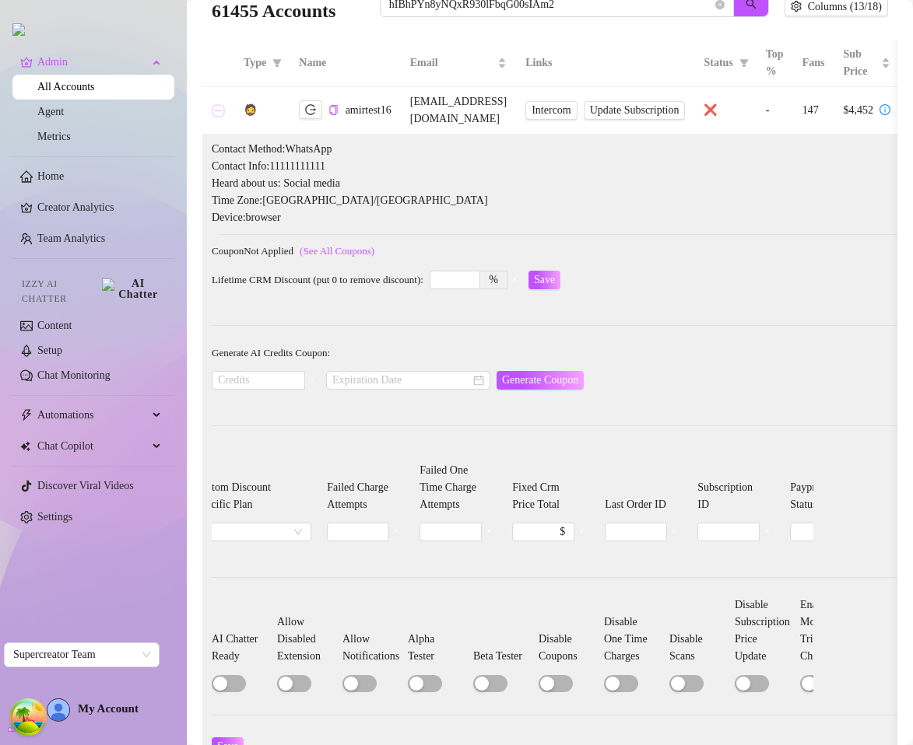
scroll to position [0, 480]
click at [574, 526] on span "×" at bounding box center [571, 532] width 6 height 12
click at [529, 524] on input at bounding box center [518, 532] width 21 height 17
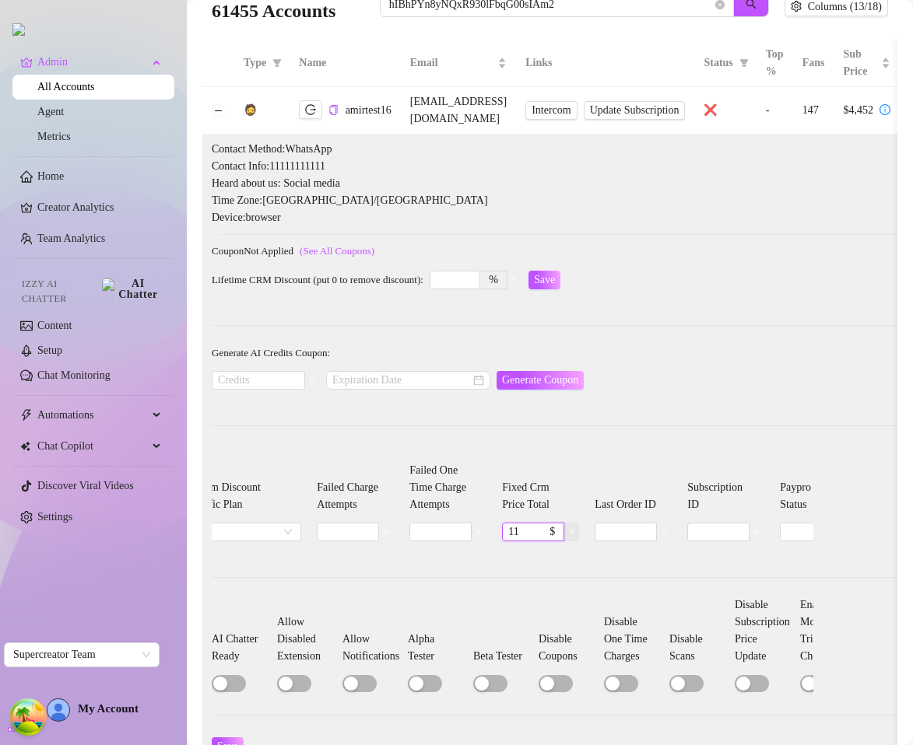
type input "11"
click at [574, 526] on span "×" at bounding box center [571, 532] width 6 height 12
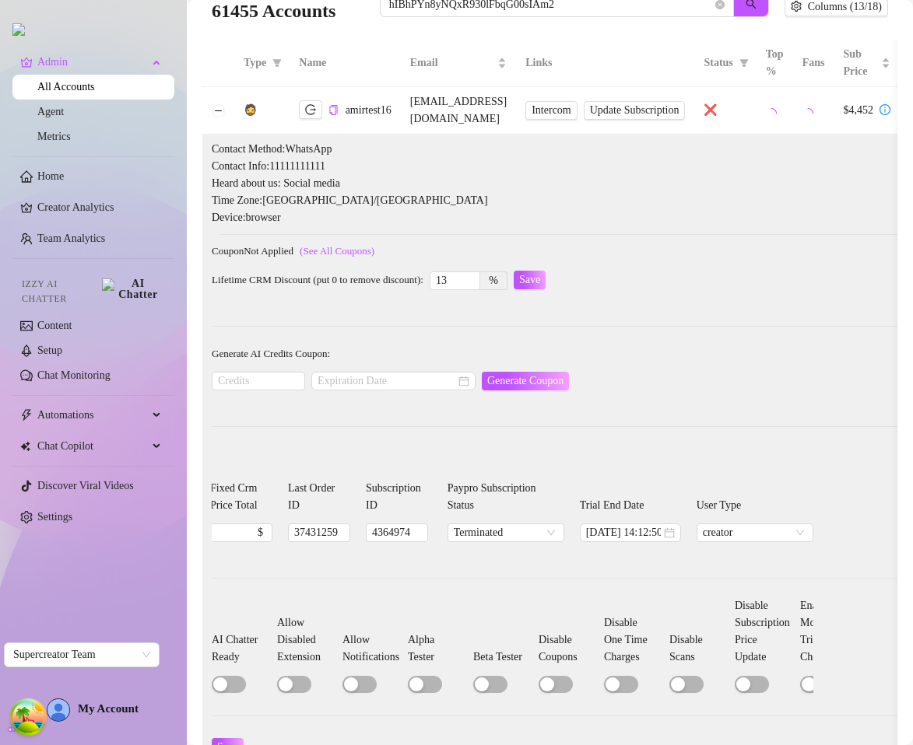
scroll to position [0, 738]
